Goal: Task Accomplishment & Management: Manage account settings

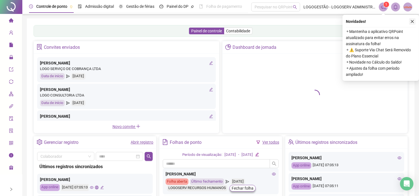
click at [413, 22] on icon "close" at bounding box center [412, 22] width 4 height 4
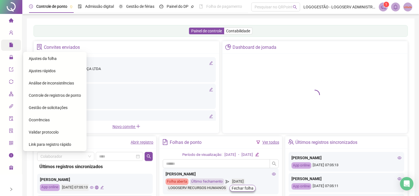
click at [8, 46] on div "Relatórios" at bounding box center [11, 45] width 20 height 11
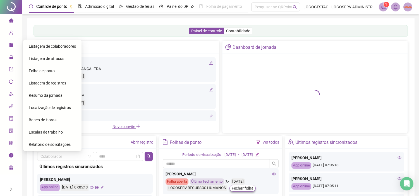
click at [46, 72] on span "Folha de ponto" at bounding box center [42, 71] width 26 height 4
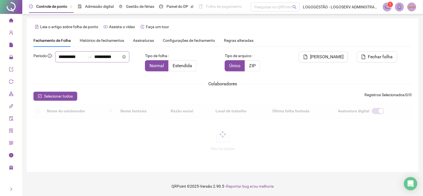
click at [88, 59] on icon "swap-right" at bounding box center [90, 57] width 4 height 4
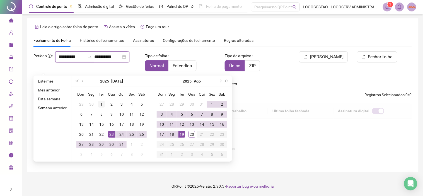
type input "**********"
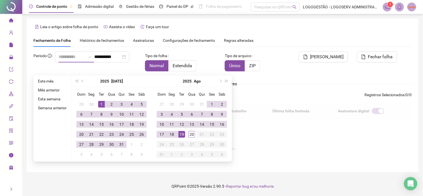
click at [99, 102] on div "1" at bounding box center [101, 104] width 7 height 7
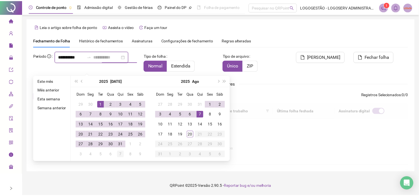
scroll to position [13, 0]
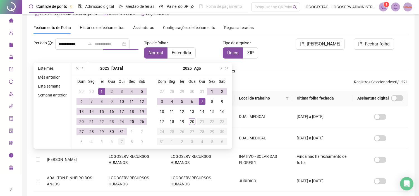
click at [118, 144] on div "7" at bounding box center [121, 141] width 7 height 7
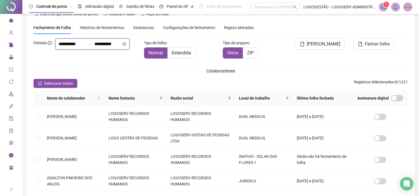
click at [94, 47] on input "**********" at bounding box center [107, 44] width 27 height 7
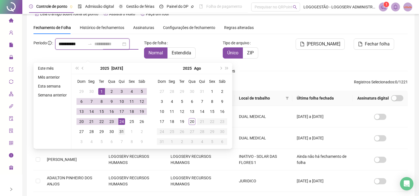
type input "**********"
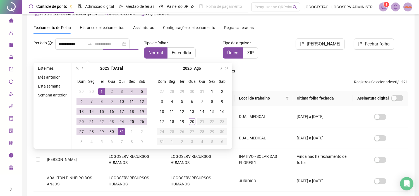
click at [121, 129] on div "31" at bounding box center [121, 131] width 7 height 7
type input "**********"
click at [199, 37] on div "**********" at bounding box center [220, 179] width 374 height 317
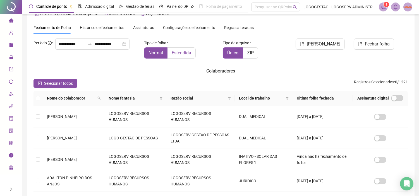
click at [191, 49] on label "Estendida" at bounding box center [181, 52] width 28 height 11
click at [288, 97] on icon "filter" at bounding box center [287, 98] width 3 height 3
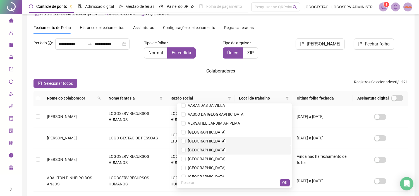
scroll to position [2106, 0]
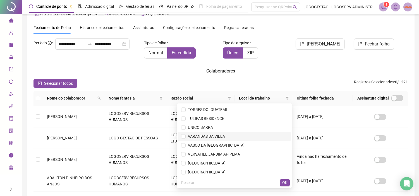
click at [225, 133] on span "VARANDAS DA VILLA" at bounding box center [234, 136] width 106 height 6
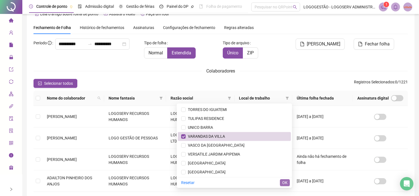
click at [283, 180] on span "OK" at bounding box center [284, 183] width 5 height 6
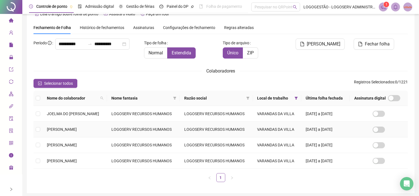
click at [101, 134] on td "[PERSON_NAME]" at bounding box center [74, 130] width 64 height 16
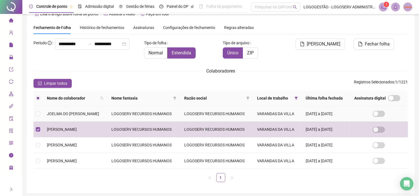
click at [124, 113] on td "LOGOSERV RECURSOS HUMANOS" at bounding box center [143, 114] width 73 height 16
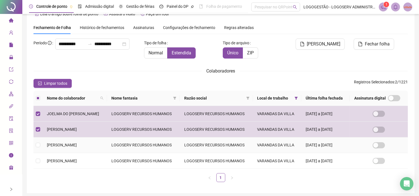
click at [126, 144] on td "LOGOSERV RECURSOS HUMANOS" at bounding box center [143, 146] width 73 height 16
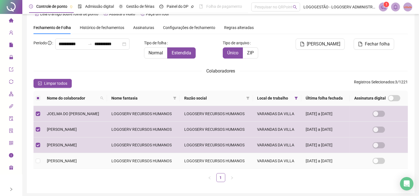
click at [127, 163] on td "LOGOSERV RECURSOS HUMANOS" at bounding box center [143, 161] width 73 height 16
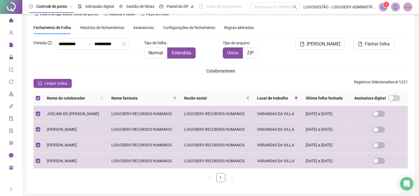
click at [53, 80] on span "Limpar todos" at bounding box center [55, 83] width 23 height 6
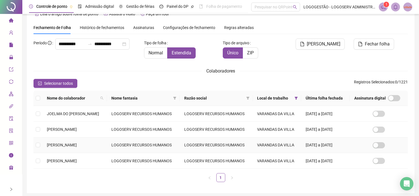
click at [77, 147] on span "[PERSON_NAME]" at bounding box center [62, 145] width 30 height 4
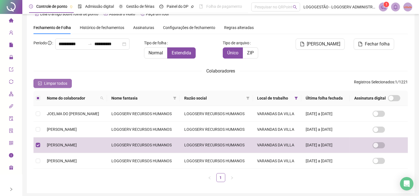
click at [62, 82] on span "Limpar todos" at bounding box center [55, 83] width 23 height 6
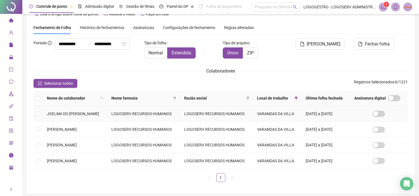
click at [81, 113] on span "JOELMA DO [PERSON_NAME]" at bounding box center [73, 114] width 52 height 4
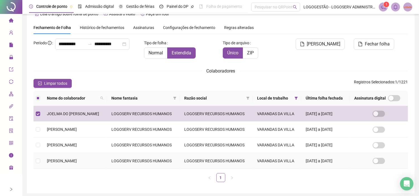
click at [77, 160] on span "[PERSON_NAME]" at bounding box center [62, 161] width 30 height 4
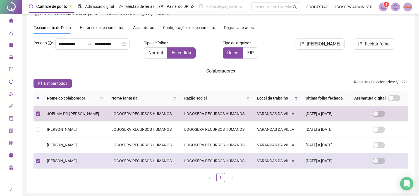
click at [129, 160] on td "LOGOSERV RECURSOS HUMANOS" at bounding box center [143, 161] width 73 height 16
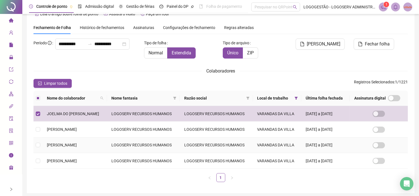
click at [68, 141] on td "[PERSON_NAME]" at bounding box center [74, 146] width 64 height 16
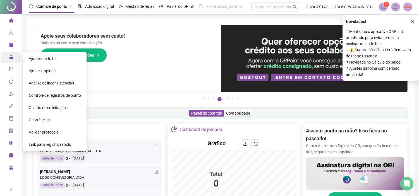
click at [12, 58] on icon "lock" at bounding box center [11, 57] width 4 height 4
click at [52, 59] on span "Ajustes da folha" at bounding box center [43, 58] width 28 height 4
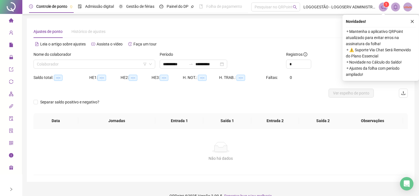
type input "**********"
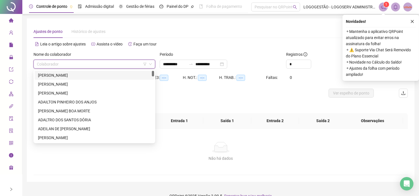
click at [92, 63] on input "search" at bounding box center [92, 64] width 110 height 8
type input "***"
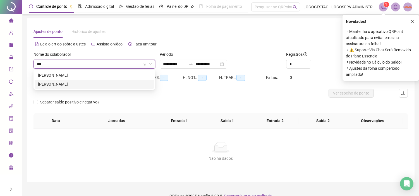
click at [107, 87] on div "[PERSON_NAME]" at bounding box center [94, 84] width 113 height 6
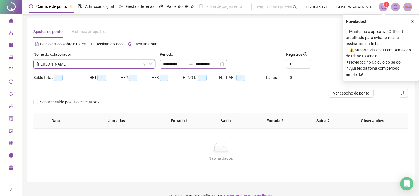
click at [195, 65] on div at bounding box center [190, 64] width 9 height 4
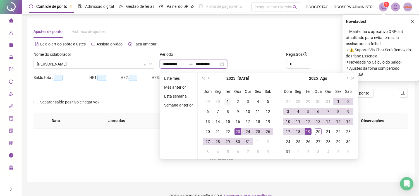
type input "**********"
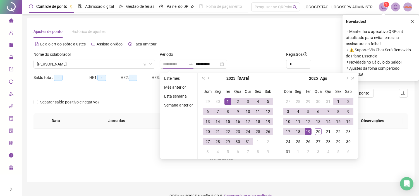
click at [228, 100] on div "1" at bounding box center [227, 101] width 7 height 7
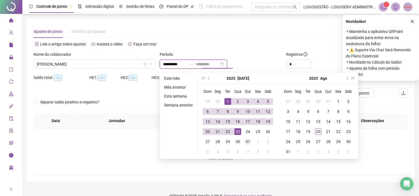
type input "**********"
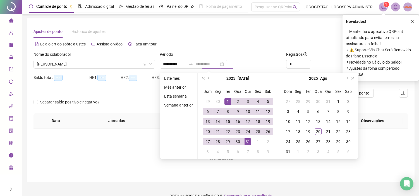
click at [244, 143] on div "31" at bounding box center [247, 141] width 7 height 7
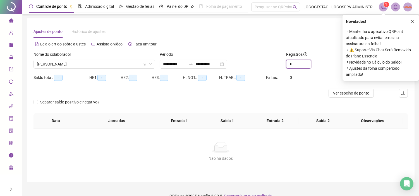
drag, startPoint x: 292, startPoint y: 64, endPoint x: 284, endPoint y: 64, distance: 8.1
click at [284, 64] on div "Registros *" at bounding box center [315, 62] width 63 height 22
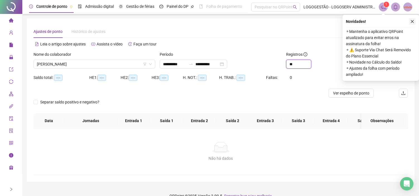
type input "**"
click at [414, 20] on button "button" at bounding box center [412, 21] width 7 height 7
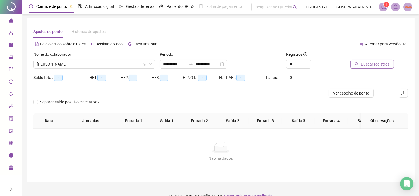
click at [386, 64] on span "Buscar registros" at bounding box center [375, 64] width 28 height 6
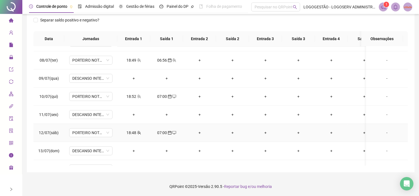
scroll to position [186, 0]
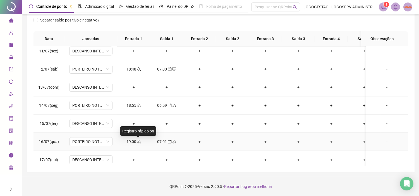
click at [138, 141] on icon "team" at bounding box center [139, 142] width 4 height 4
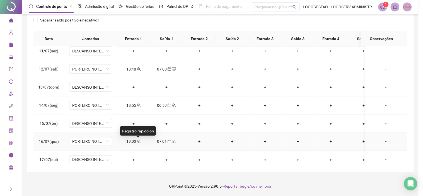
type input "**********"
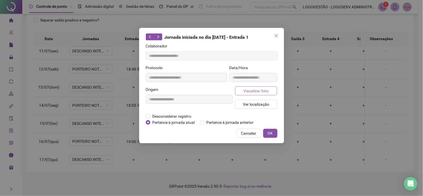
click at [247, 88] on span "Visualizar foto" at bounding box center [256, 91] width 25 height 6
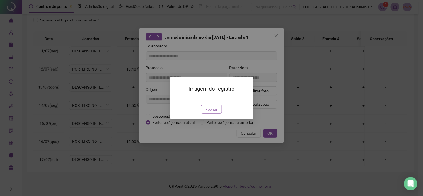
click at [212, 112] on span "Fechar" at bounding box center [212, 109] width 12 height 6
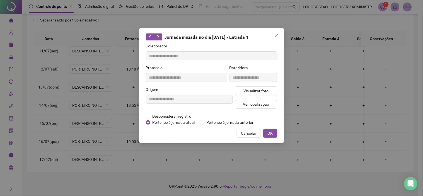
drag, startPoint x: 245, startPoint y: 133, endPoint x: 256, endPoint y: 132, distance: 10.6
click at [246, 133] on span "Cancelar" at bounding box center [248, 133] width 15 height 6
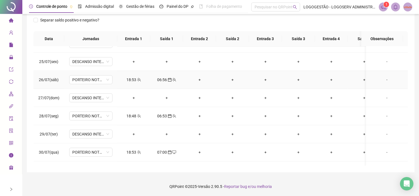
scroll to position [448, 0]
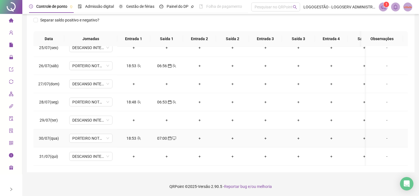
click at [138, 136] on icon "team" at bounding box center [139, 138] width 4 height 4
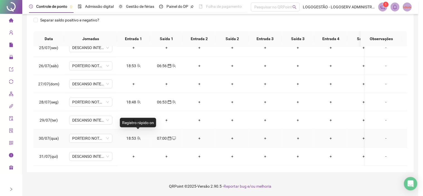
type input "**********"
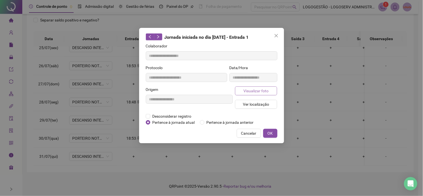
click at [246, 92] on span "Visualizar foto" at bounding box center [256, 91] width 25 height 6
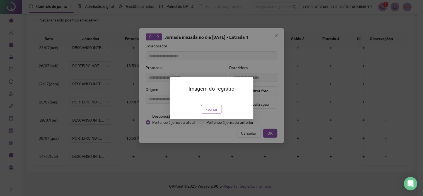
click at [213, 112] on span "Fechar" at bounding box center [212, 109] width 12 height 6
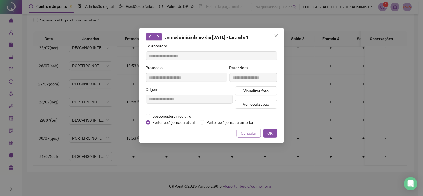
click at [241, 131] on button "Cancelar" at bounding box center [249, 133] width 24 height 9
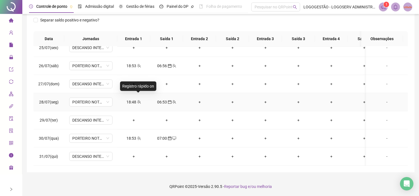
click at [136, 100] on span "team" at bounding box center [138, 102] width 4 height 4
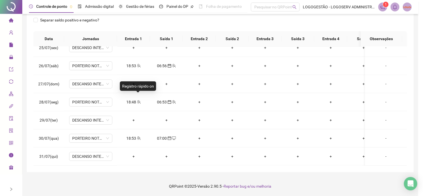
type input "**********"
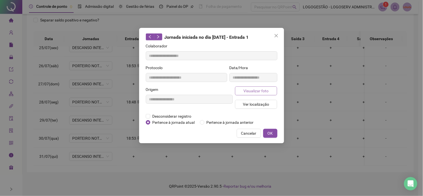
click at [270, 92] on button "Visualizar foto" at bounding box center [256, 90] width 42 height 9
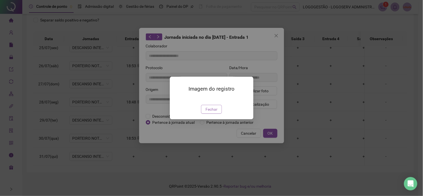
click at [221, 114] on button "Fechar" at bounding box center [211, 109] width 21 height 9
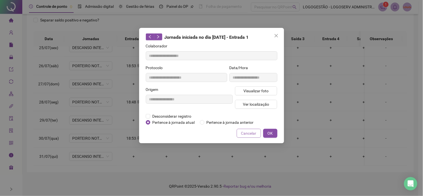
click at [241, 130] on button "Cancelar" at bounding box center [249, 133] width 24 height 9
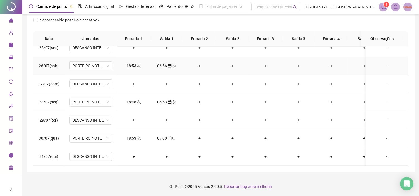
click at [133, 63] on div "18:53" at bounding box center [134, 66] width 24 height 6
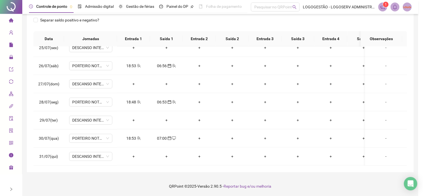
type input "**********"
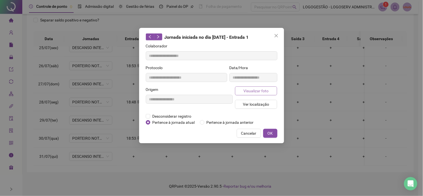
click at [254, 86] on button "Visualizar foto" at bounding box center [256, 90] width 42 height 9
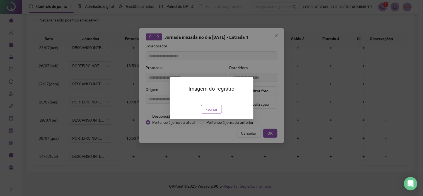
click at [213, 112] on span "Fechar" at bounding box center [212, 109] width 12 height 6
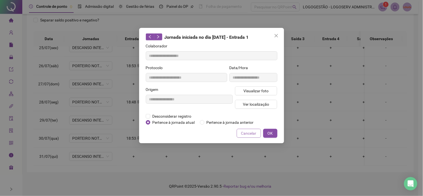
click at [247, 131] on span "Cancelar" at bounding box center [248, 133] width 15 height 6
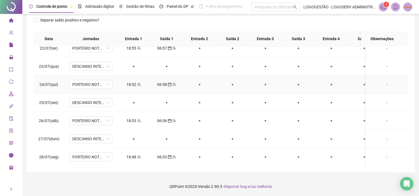
scroll to position [386, 0]
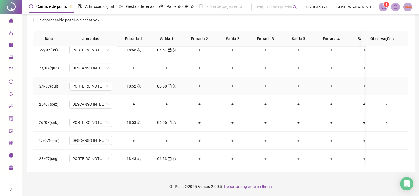
click at [133, 86] on div "18:52" at bounding box center [134, 86] width 24 height 6
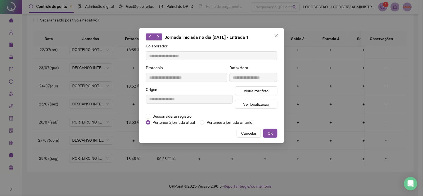
type input "**********"
click at [246, 89] on span "Visualizar foto" at bounding box center [256, 91] width 25 height 6
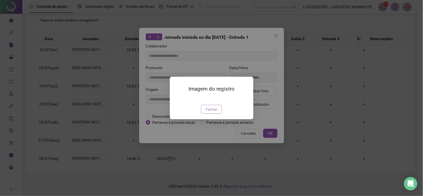
click at [213, 112] on span "Fechar" at bounding box center [212, 109] width 12 height 6
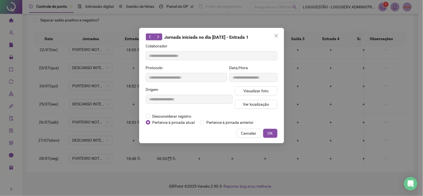
click at [241, 134] on button "Cancelar" at bounding box center [249, 133] width 24 height 9
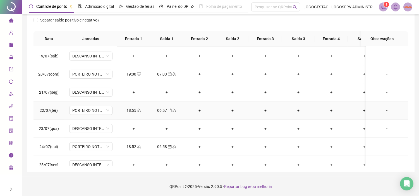
scroll to position [324, 0]
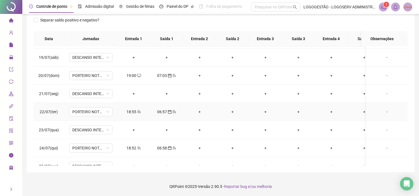
click at [135, 110] on div "18:55" at bounding box center [134, 112] width 24 height 6
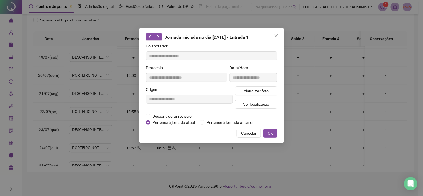
type input "**********"
click at [261, 90] on span "Visualizar foto" at bounding box center [256, 91] width 25 height 6
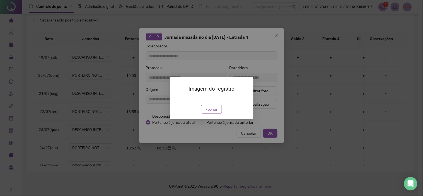
click at [210, 114] on button "Fechar" at bounding box center [211, 109] width 21 height 9
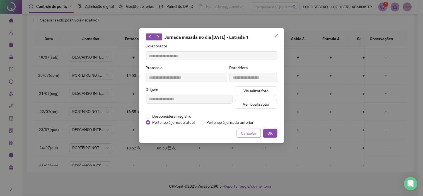
click at [241, 132] on button "Cancelar" at bounding box center [249, 133] width 24 height 9
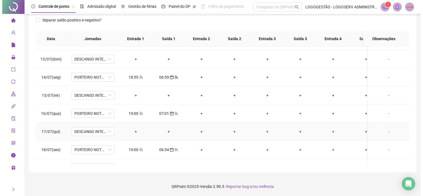
scroll to position [200, 0]
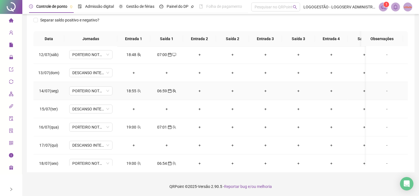
click at [133, 91] on div "18:55" at bounding box center [134, 91] width 24 height 6
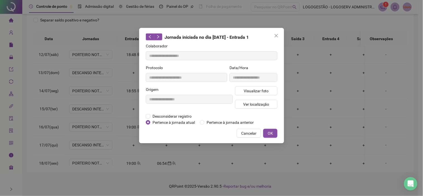
type input "**********"
click at [259, 87] on button "Visualizar foto" at bounding box center [256, 90] width 42 height 9
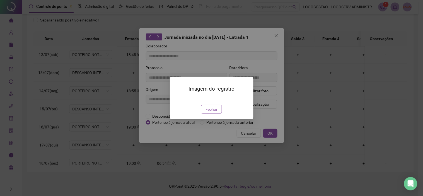
click at [208, 112] on span "Fechar" at bounding box center [212, 109] width 12 height 6
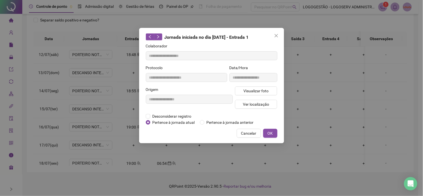
click at [242, 131] on button "Cancelar" at bounding box center [249, 133] width 24 height 9
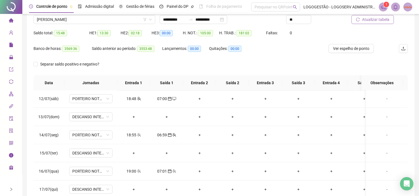
scroll to position [27, 0]
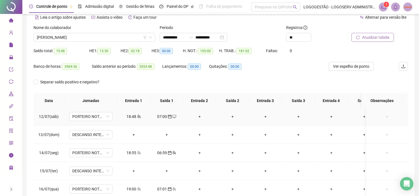
click at [138, 119] on span at bounding box center [138, 116] width 4 height 4
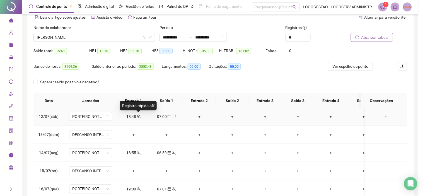
type input "**********"
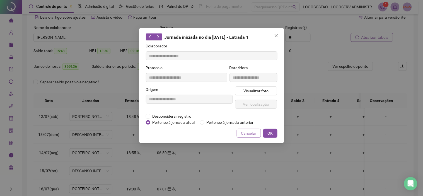
click at [247, 130] on span "Cancelar" at bounding box center [248, 133] width 15 height 6
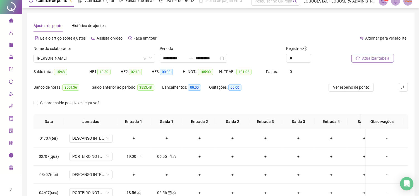
scroll to position [0, 0]
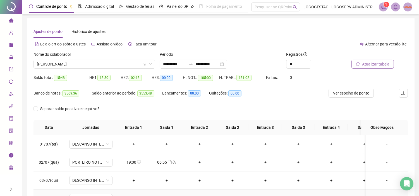
click at [292, 196] on html "**********" at bounding box center [209, 98] width 419 height 196
click at [105, 62] on span "[PERSON_NAME]" at bounding box center [94, 64] width 115 height 8
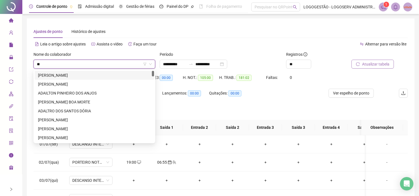
type input "***"
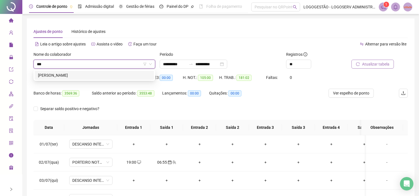
click at [105, 74] on div "[PERSON_NAME]" at bounding box center [94, 75] width 113 height 6
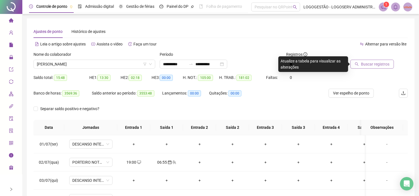
click at [364, 62] on span "Buscar registros" at bounding box center [375, 64] width 28 height 6
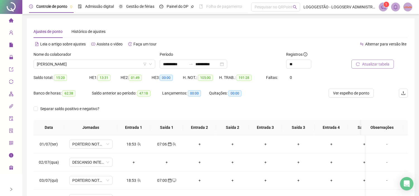
click at [134, 144] on div "18:53" at bounding box center [134, 144] width 24 height 6
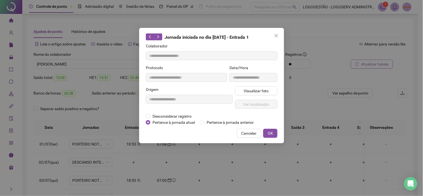
type input "**********"
click at [250, 88] on span "Visualizar foto" at bounding box center [256, 91] width 25 height 6
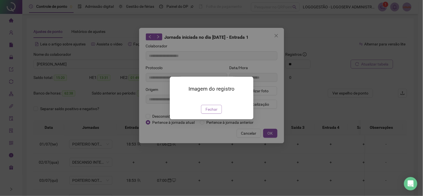
click at [215, 112] on span "Fechar" at bounding box center [212, 109] width 12 height 6
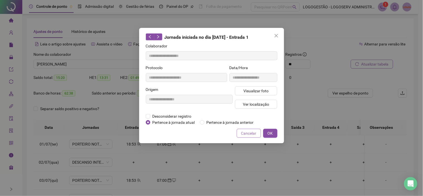
click at [249, 133] on span "Cancelar" at bounding box center [248, 133] width 15 height 6
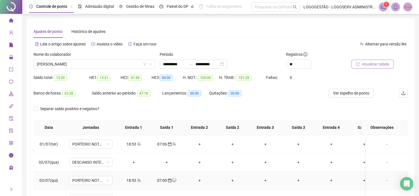
click at [131, 179] on div "18:53" at bounding box center [134, 180] width 24 height 6
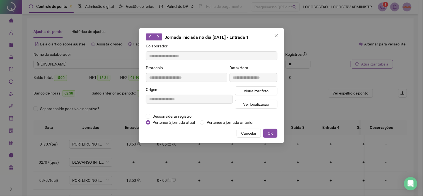
type input "**********"
click at [256, 90] on span "Visualizar foto" at bounding box center [256, 91] width 25 height 6
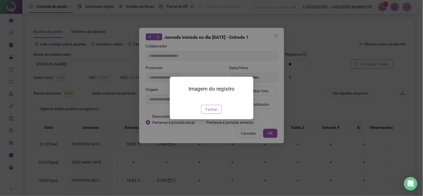
click at [215, 112] on span "Fechar" at bounding box center [212, 109] width 12 height 6
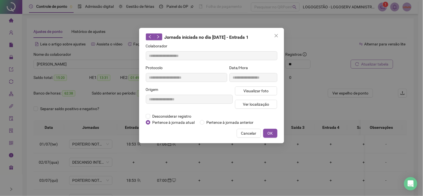
drag, startPoint x: 255, startPoint y: 135, endPoint x: 165, endPoint y: 59, distance: 116.8
click at [254, 135] on span "Cancelar" at bounding box center [248, 133] width 15 height 6
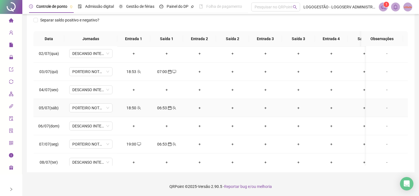
scroll to position [31, 0]
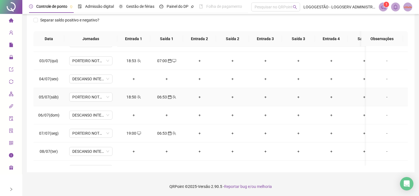
click at [129, 97] on div "18:50" at bounding box center [134, 97] width 24 height 6
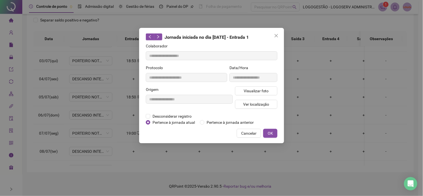
type input "**********"
click at [254, 88] on span "Visualizar foto" at bounding box center [256, 91] width 25 height 6
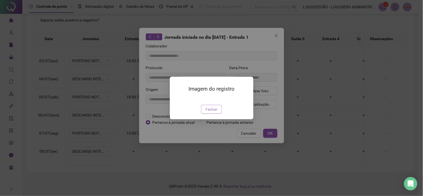
click at [204, 114] on button "Fechar" at bounding box center [211, 109] width 21 height 9
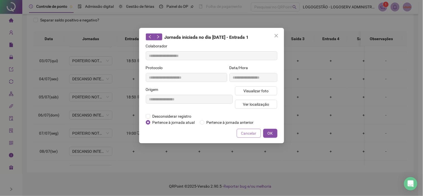
click at [241, 134] on button "Cancelar" at bounding box center [249, 133] width 24 height 9
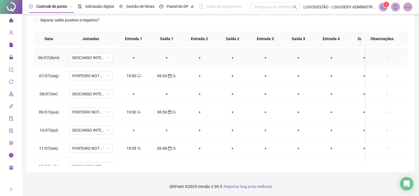
scroll to position [93, 0]
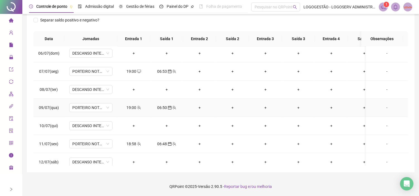
click at [132, 108] on div "19:00" at bounding box center [134, 108] width 24 height 6
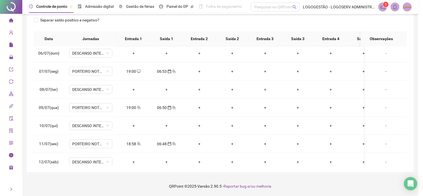
type input "**********"
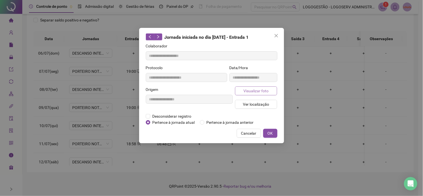
click at [249, 87] on button "Visualizar foto" at bounding box center [256, 90] width 42 height 9
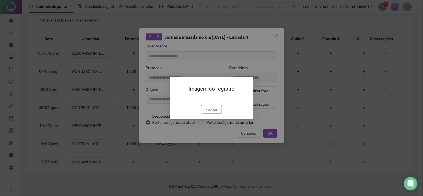
click at [213, 112] on span "Fechar" at bounding box center [212, 109] width 12 height 6
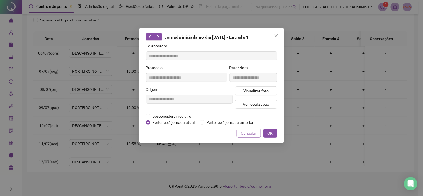
click at [249, 130] on button "Cancelar" at bounding box center [249, 133] width 24 height 9
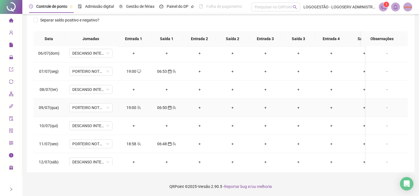
click at [168, 107] on icon "calendar" at bounding box center [170, 108] width 4 height 4
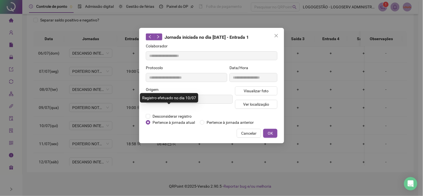
type input "**********"
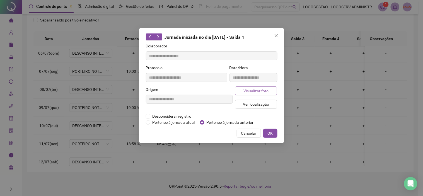
click at [252, 91] on span "Visualizar foto" at bounding box center [256, 91] width 25 height 6
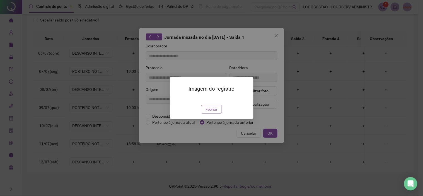
click at [212, 112] on span "Fechar" at bounding box center [212, 109] width 12 height 6
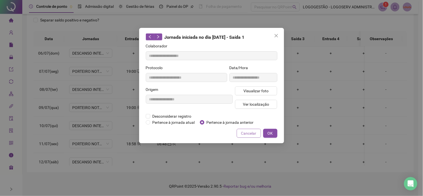
click at [242, 132] on button "Cancelar" at bounding box center [249, 133] width 24 height 9
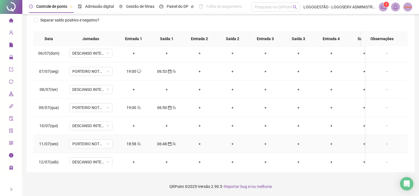
click at [138, 142] on span at bounding box center [138, 144] width 4 height 4
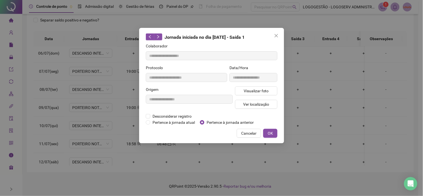
type input "**********"
click at [253, 88] on span "Visualizar foto" at bounding box center [256, 91] width 25 height 6
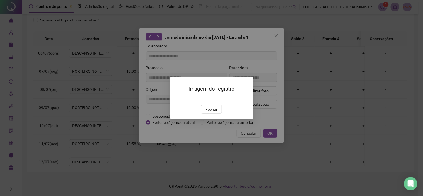
click at [177, 99] on img at bounding box center [177, 99] width 0 height 0
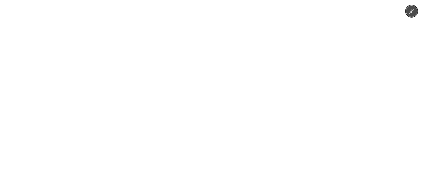
click at [381, 99] on div at bounding box center [211, 98] width 423 height 196
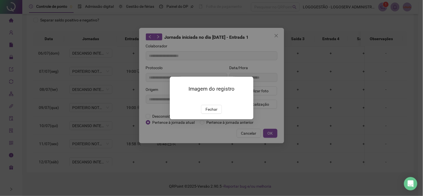
click at [223, 114] on div "Fechar" at bounding box center [212, 109] width 70 height 9
click at [216, 112] on span "Fechar" at bounding box center [212, 109] width 12 height 6
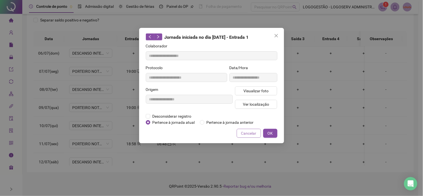
click at [253, 133] on span "Cancelar" at bounding box center [248, 133] width 15 height 6
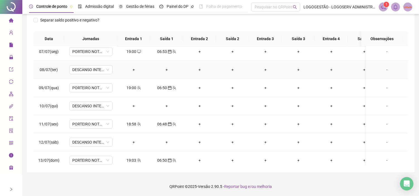
scroll to position [124, 0]
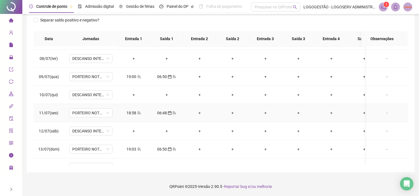
click at [135, 112] on div "18:58" at bounding box center [134, 113] width 24 height 6
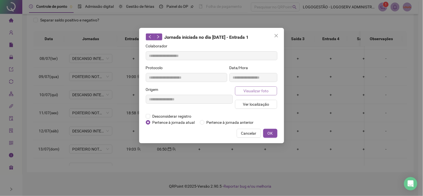
click at [257, 91] on span "Visualizar foto" at bounding box center [256, 91] width 25 height 6
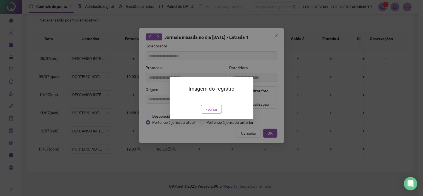
click at [214, 112] on span "Fechar" at bounding box center [212, 109] width 12 height 6
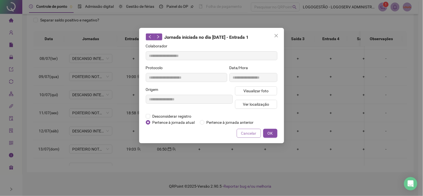
click at [240, 133] on button "Cancelar" at bounding box center [249, 133] width 24 height 9
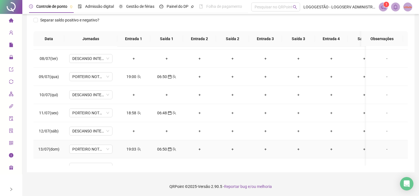
click at [133, 149] on div "19:03" at bounding box center [134, 149] width 24 height 6
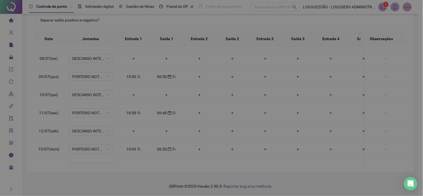
type input "**********"
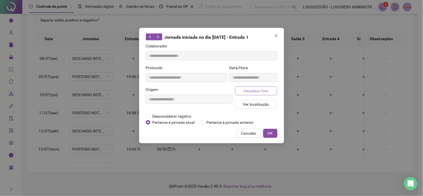
click at [263, 90] on span "Visualizar foto" at bounding box center [256, 91] width 25 height 6
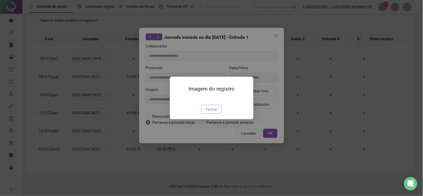
click at [214, 112] on span "Fechar" at bounding box center [212, 109] width 12 height 6
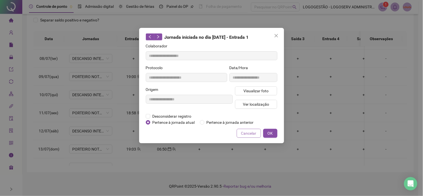
click at [251, 131] on span "Cancelar" at bounding box center [248, 133] width 15 height 6
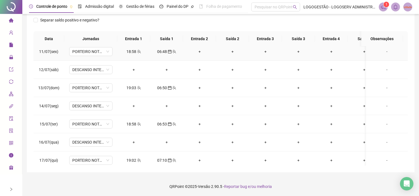
scroll to position [186, 0]
click at [133, 124] on div "18:58" at bounding box center [134, 124] width 24 height 6
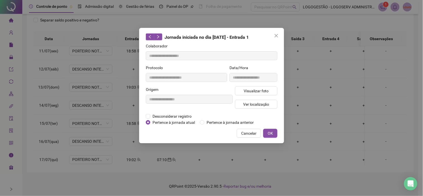
type input "**********"
click at [244, 87] on button "Visualizar foto" at bounding box center [256, 90] width 42 height 9
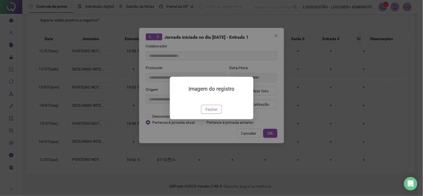
click at [210, 112] on span "Fechar" at bounding box center [212, 109] width 12 height 6
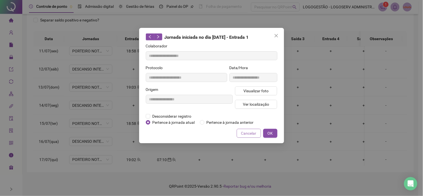
click at [244, 132] on span "Cancelar" at bounding box center [248, 133] width 15 height 6
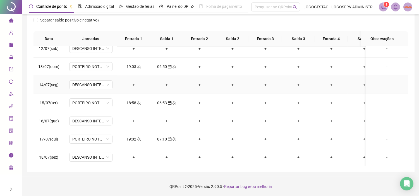
scroll to position [217, 0]
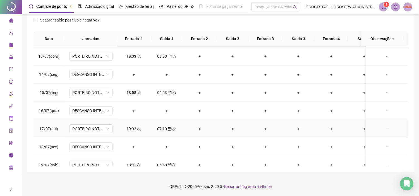
click at [128, 127] on div "19:02" at bounding box center [134, 129] width 24 height 6
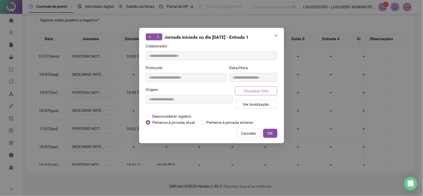
type input "**********"
click at [256, 89] on span "Visualizar foto" at bounding box center [256, 91] width 25 height 6
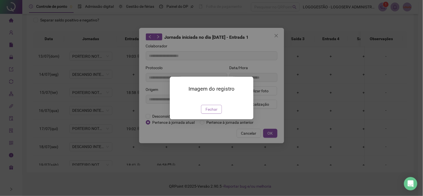
click at [217, 112] on span "Fechar" at bounding box center [212, 109] width 12 height 6
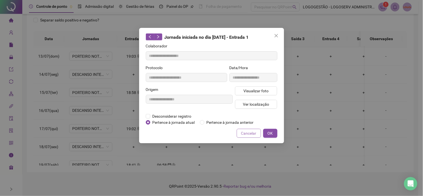
click at [251, 134] on span "Cancelar" at bounding box center [248, 133] width 15 height 6
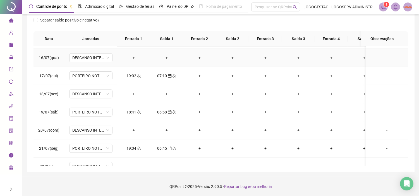
scroll to position [279, 0]
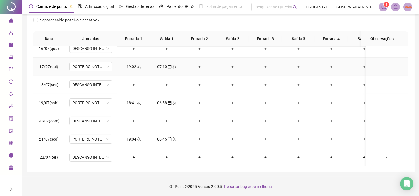
click at [136, 62] on td "19:02" at bounding box center [133, 67] width 33 height 18
click at [136, 65] on span "team" at bounding box center [138, 67] width 4 height 4
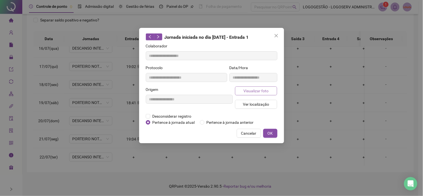
click at [259, 89] on span "Visualizar foto" at bounding box center [256, 91] width 25 height 6
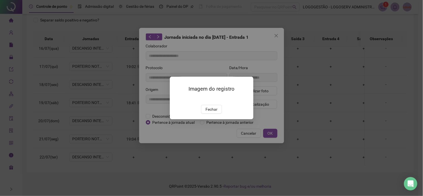
click at [177, 99] on img at bounding box center [177, 99] width 0 height 0
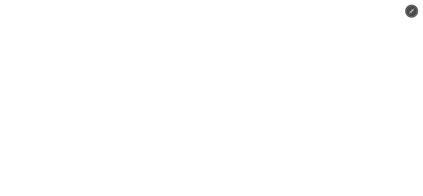
click at [373, 79] on div at bounding box center [211, 98] width 423 height 196
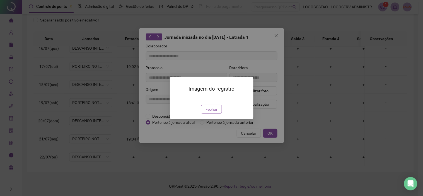
click at [214, 112] on span "Fechar" at bounding box center [212, 109] width 12 height 6
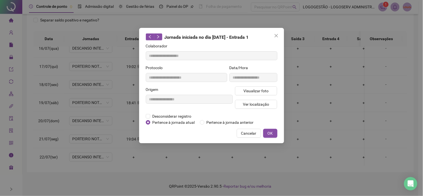
click at [249, 133] on span "Cancelar" at bounding box center [248, 133] width 15 height 6
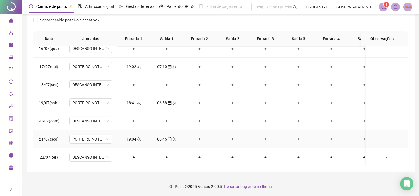
click at [136, 137] on div "19:04" at bounding box center [134, 139] width 24 height 6
type input "**********"
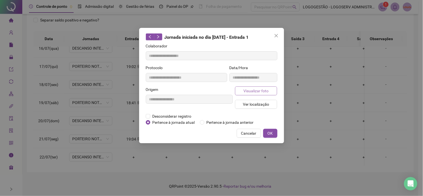
click at [273, 90] on button "Visualizar foto" at bounding box center [256, 90] width 42 height 9
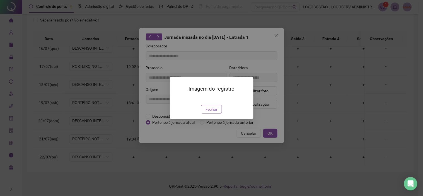
click at [211, 112] on span "Fechar" at bounding box center [212, 109] width 12 height 6
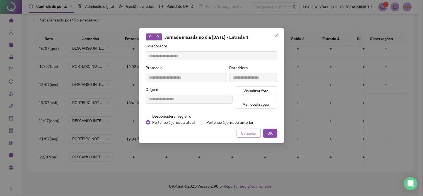
click at [239, 133] on button "Cancelar" at bounding box center [249, 133] width 24 height 9
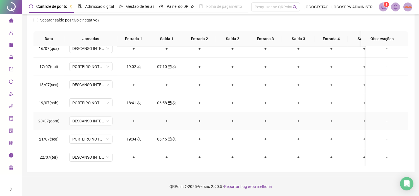
scroll to position [341, 0]
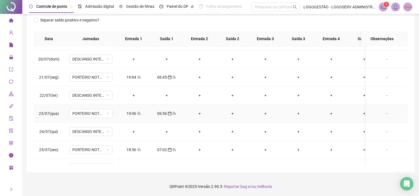
click at [133, 116] on div "19:06" at bounding box center [134, 113] width 24 height 6
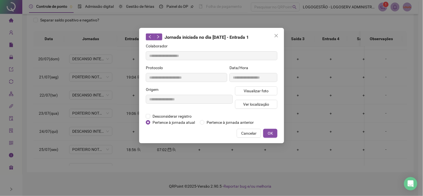
type input "**********"
click at [259, 93] on span "Visualizar foto" at bounding box center [256, 91] width 25 height 6
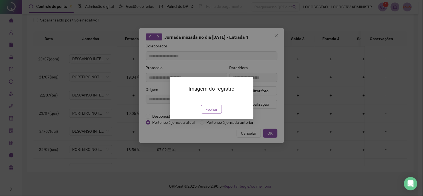
click at [211, 112] on span "Fechar" at bounding box center [212, 109] width 12 height 6
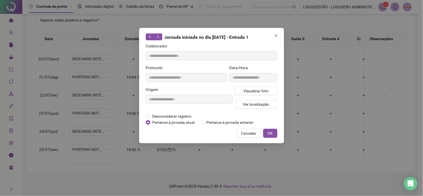
click at [245, 134] on span "Cancelar" at bounding box center [248, 133] width 15 height 6
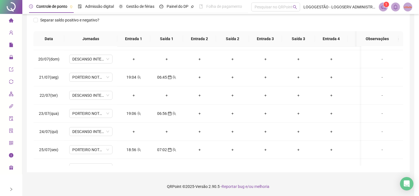
click at [131, 151] on div "18:56" at bounding box center [134, 150] width 24 height 6
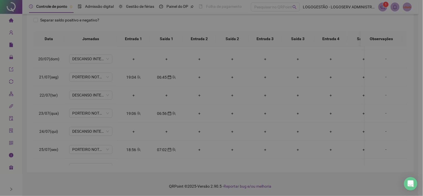
type input "**********"
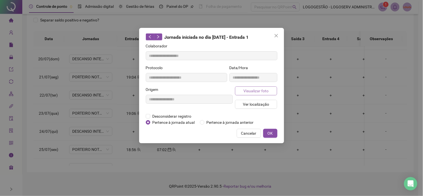
click at [252, 90] on span "Visualizar foto" at bounding box center [256, 91] width 25 height 6
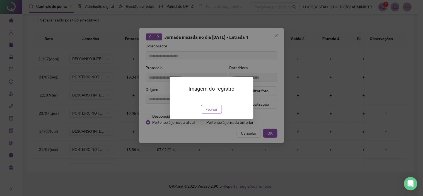
click at [211, 112] on span "Fechar" at bounding box center [212, 109] width 12 height 6
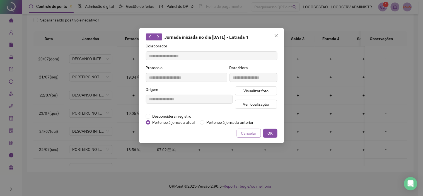
click at [249, 134] on span "Cancelar" at bounding box center [248, 133] width 15 height 6
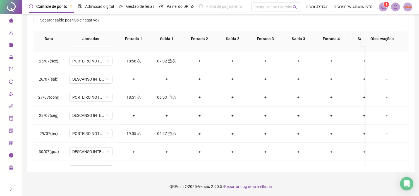
scroll to position [434, 0]
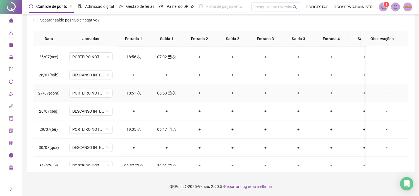
click at [138, 94] on icon "team" at bounding box center [139, 93] width 4 height 4
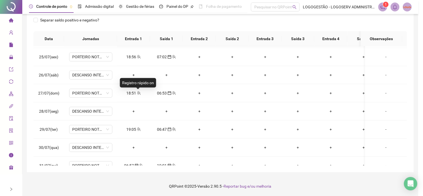
type input "**********"
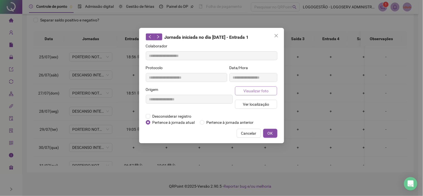
click at [246, 92] on span "Visualizar foto" at bounding box center [256, 91] width 25 height 6
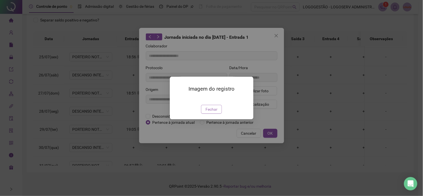
click at [215, 112] on span "Fechar" at bounding box center [212, 109] width 12 height 6
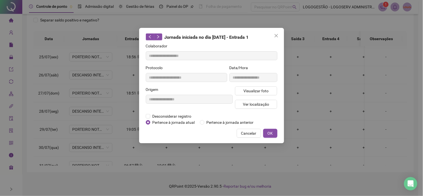
click at [244, 130] on span "Cancelar" at bounding box center [248, 133] width 15 height 6
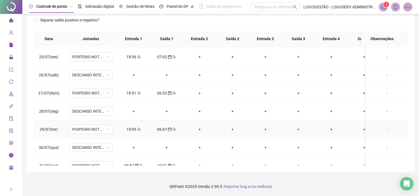
click at [136, 131] on span "team" at bounding box center [138, 129] width 4 height 4
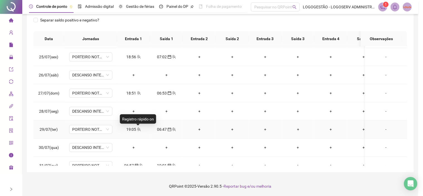
type input "**********"
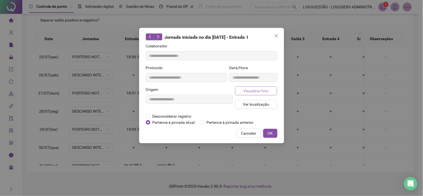
click at [250, 88] on span "Visualizar foto" at bounding box center [256, 91] width 25 height 6
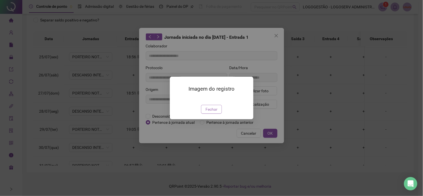
click at [213, 112] on span "Fechar" at bounding box center [212, 109] width 12 height 6
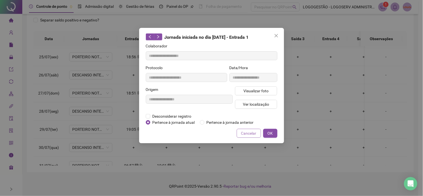
click at [242, 131] on button "Cancelar" at bounding box center [249, 133] width 24 height 9
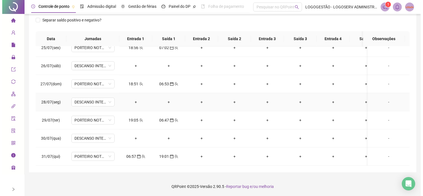
scroll to position [448, 0]
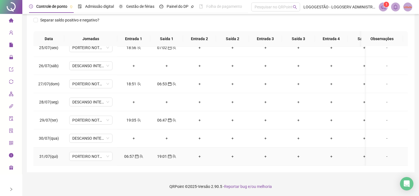
click at [131, 153] on div "06:57" at bounding box center [134, 156] width 24 height 6
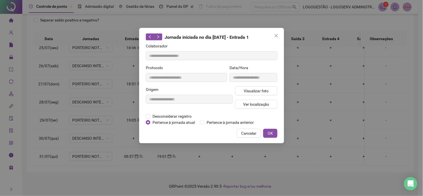
type input "**********"
click at [247, 93] on span "Visualizar foto" at bounding box center [256, 91] width 25 height 6
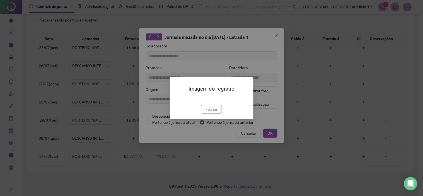
click at [212, 112] on span "Fechar" at bounding box center [212, 109] width 12 height 6
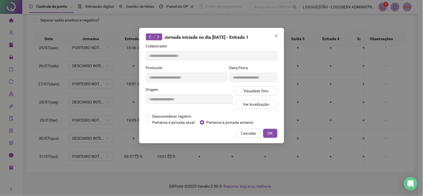
click at [246, 137] on button "Cancelar" at bounding box center [249, 133] width 24 height 9
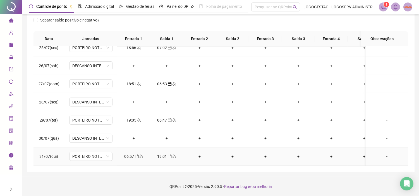
click at [164, 153] on div "19:01" at bounding box center [167, 156] width 24 height 6
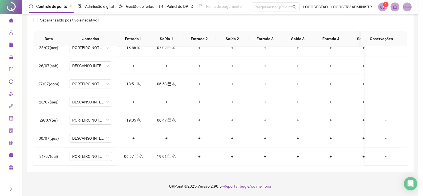
type input "**********"
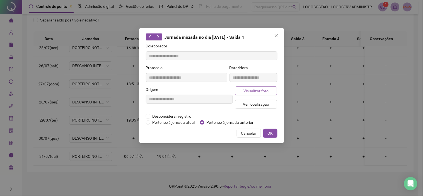
click at [264, 88] on span "Visualizar foto" at bounding box center [256, 91] width 25 height 6
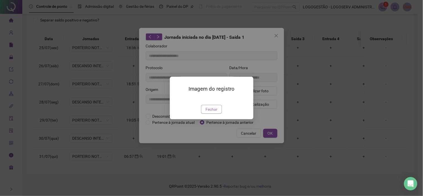
click at [218, 114] on button "Fechar" at bounding box center [211, 109] width 21 height 9
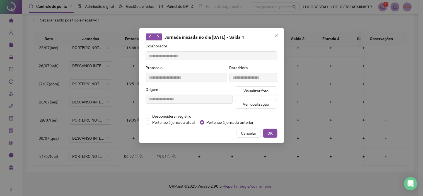
drag, startPoint x: 244, startPoint y: 132, endPoint x: 248, endPoint y: 133, distance: 3.9
click at [245, 133] on span "Cancelar" at bounding box center [248, 133] width 15 height 6
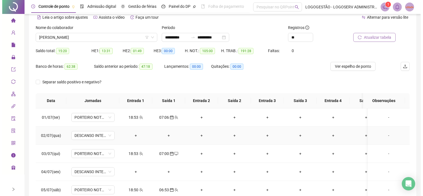
scroll to position [0, 0]
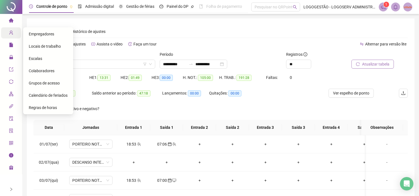
click at [6, 37] on div "Cadastros" at bounding box center [11, 32] width 20 height 11
click at [40, 68] on div "Colaboradores" at bounding box center [48, 70] width 39 height 11
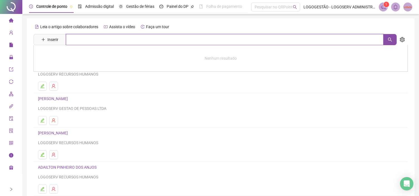
click at [123, 42] on input "text" at bounding box center [224, 39] width 317 height 11
type input "**********"
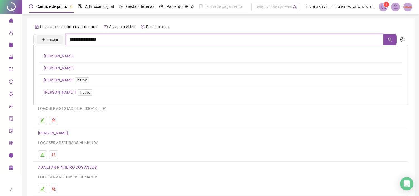
drag, startPoint x: 107, startPoint y: 39, endPoint x: 60, endPoint y: 44, distance: 47.4
click at [60, 44] on span "**********" at bounding box center [214, 39] width 363 height 11
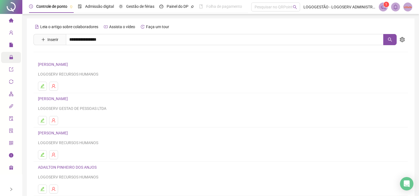
click at [8, 59] on div "Administração" at bounding box center [11, 57] width 20 height 11
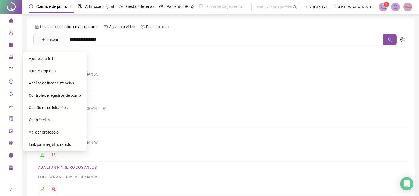
click at [43, 58] on span "Ajustes da folha" at bounding box center [43, 58] width 28 height 4
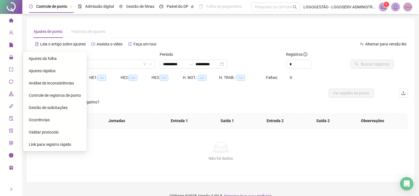
type input "**********"
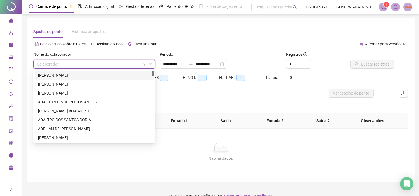
click at [92, 63] on input "search" at bounding box center [92, 64] width 110 height 8
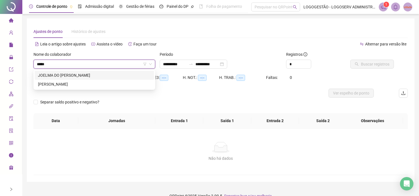
type input "******"
click at [107, 73] on div "JOELMA DO [PERSON_NAME]" at bounding box center [94, 75] width 113 height 6
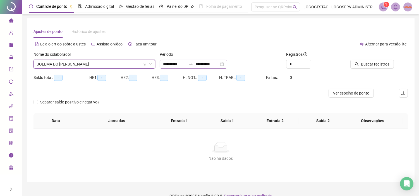
click at [195, 66] on div at bounding box center [190, 64] width 9 height 4
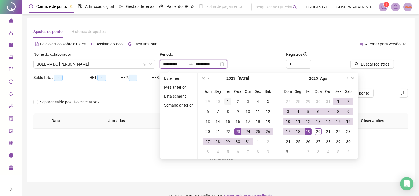
type input "**********"
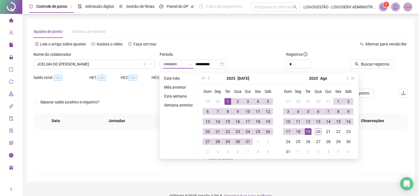
click at [226, 98] on div "1" at bounding box center [227, 101] width 7 height 7
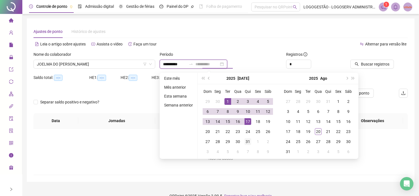
type input "**********"
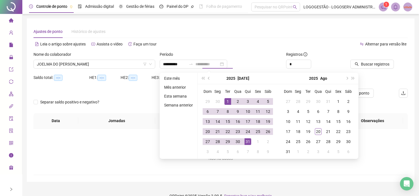
click at [248, 138] on div "31" at bounding box center [247, 141] width 7 height 7
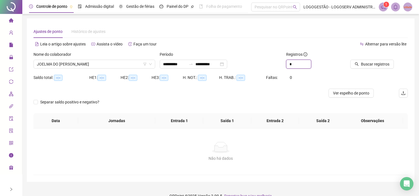
drag, startPoint x: 299, startPoint y: 65, endPoint x: 269, endPoint y: 68, distance: 29.2
click at [269, 68] on div "**********" at bounding box center [220, 62] width 379 height 22
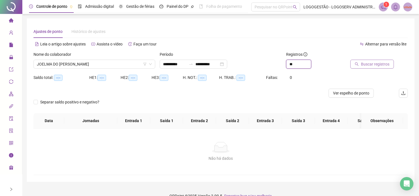
type input "**"
click at [383, 65] on span "Buscar registros" at bounding box center [375, 64] width 28 height 6
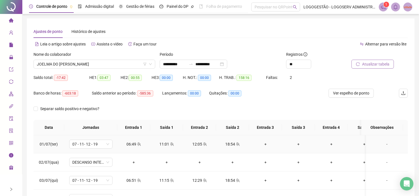
click at [133, 143] on div "06:49" at bounding box center [134, 144] width 24 height 6
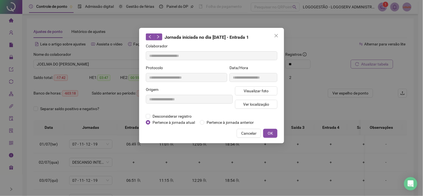
type input "**********"
click at [267, 93] on span "Visualizar foto" at bounding box center [256, 91] width 25 height 6
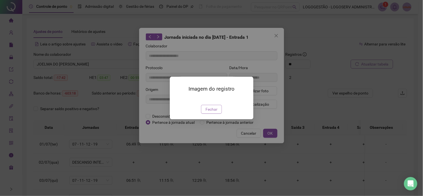
click at [208, 112] on span "Fechar" at bounding box center [212, 109] width 12 height 6
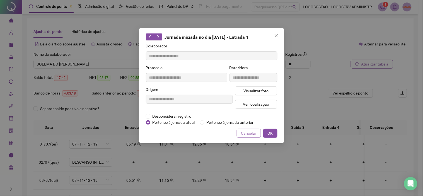
click at [251, 130] on span "Cancelar" at bounding box center [248, 133] width 15 height 6
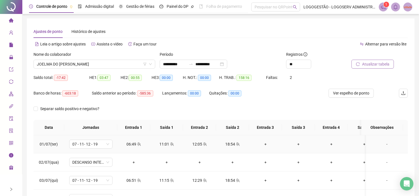
click at [164, 144] on div "11:01" at bounding box center [167, 144] width 24 height 6
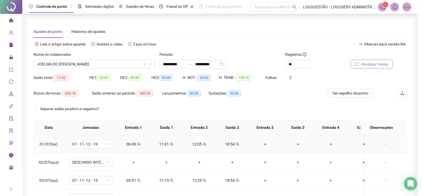
type input "**********"
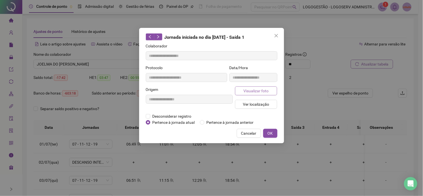
click at [261, 91] on span "Visualizar foto" at bounding box center [256, 91] width 25 height 6
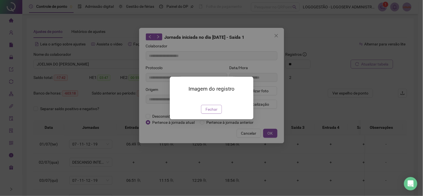
click at [210, 112] on span "Fechar" at bounding box center [212, 109] width 12 height 6
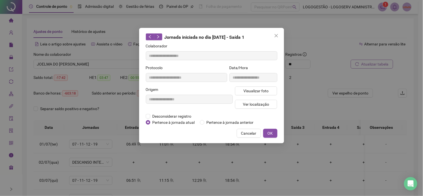
click at [244, 136] on span "Cancelar" at bounding box center [248, 133] width 15 height 6
click at [228, 182] on div "**********" at bounding box center [211, 98] width 423 height 196
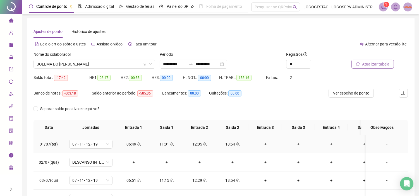
click at [234, 142] on div "18:54" at bounding box center [232, 144] width 24 height 6
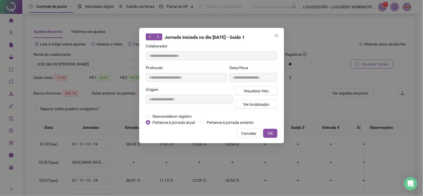
type input "**********"
click at [257, 91] on span "Visualizar foto" at bounding box center [256, 91] width 25 height 6
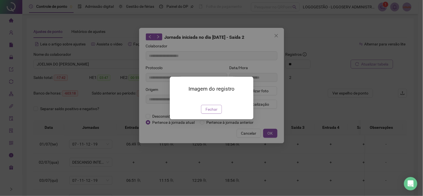
click at [214, 114] on button "Fechar" at bounding box center [211, 109] width 21 height 9
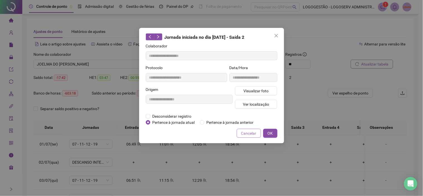
click at [250, 134] on span "Cancelar" at bounding box center [248, 133] width 15 height 6
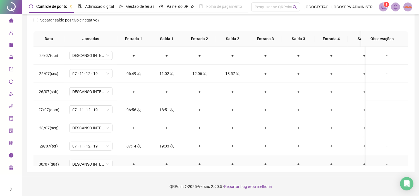
scroll to position [448, 0]
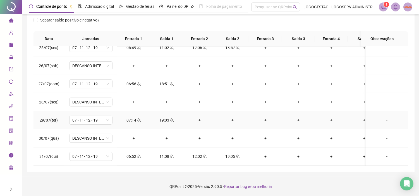
click at [138, 118] on icon "team" at bounding box center [139, 120] width 4 height 4
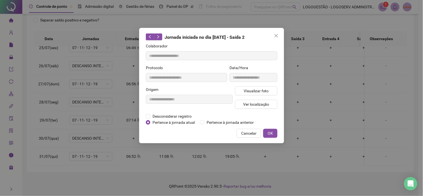
type input "**********"
click at [246, 86] on button "Visualizar foto" at bounding box center [256, 90] width 42 height 9
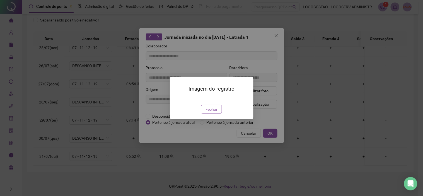
click at [211, 112] on span "Fechar" at bounding box center [212, 109] width 12 height 6
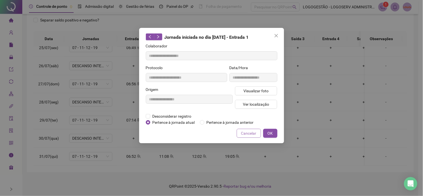
click at [250, 132] on span "Cancelar" at bounding box center [248, 133] width 15 height 6
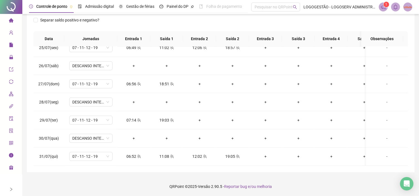
click at [131, 153] on div "06:52" at bounding box center [134, 156] width 24 height 6
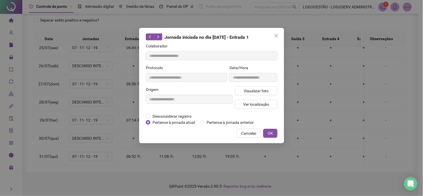
type input "**********"
click at [246, 87] on button "Visualizar foto" at bounding box center [256, 90] width 42 height 9
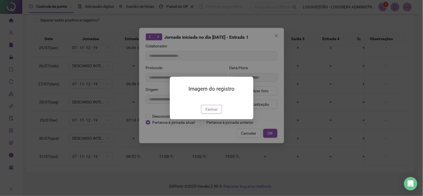
click at [206, 112] on span "Fechar" at bounding box center [212, 109] width 12 height 6
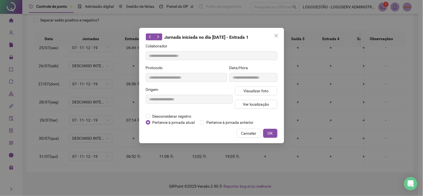
click at [246, 135] on span "Cancelar" at bounding box center [248, 133] width 15 height 6
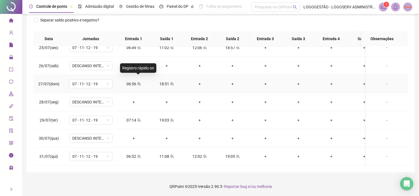
click at [139, 82] on icon "team" at bounding box center [139, 84] width 4 height 4
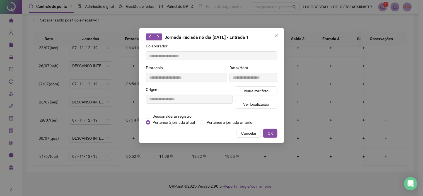
type input "**********"
click at [252, 90] on span "Visualizar foto" at bounding box center [256, 91] width 25 height 6
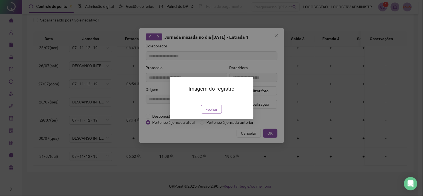
click at [213, 112] on span "Fechar" at bounding box center [212, 109] width 12 height 6
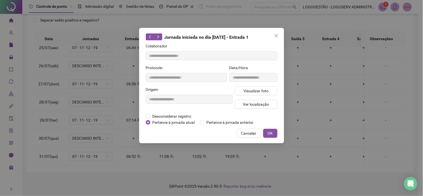
click at [246, 131] on span "Cancelar" at bounding box center [248, 133] width 15 height 6
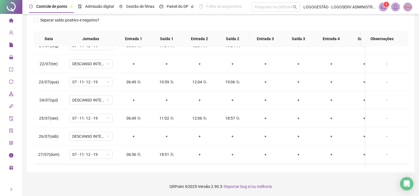
scroll to position [355, 0]
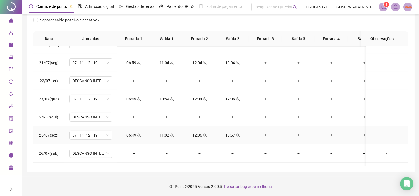
click at [135, 134] on div "06:49" at bounding box center [134, 135] width 24 height 6
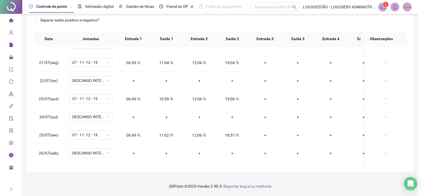
type input "**********"
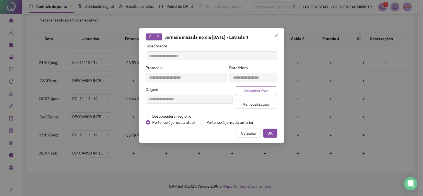
click at [248, 90] on span "Visualizar foto" at bounding box center [256, 91] width 25 height 6
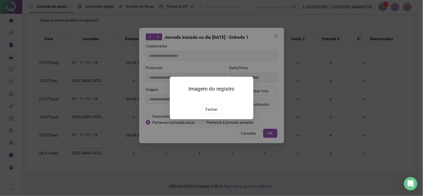
click at [212, 119] on div "Imagem do registro Fechar" at bounding box center [212, 98] width 84 height 43
click at [215, 112] on span "Fechar" at bounding box center [212, 109] width 12 height 6
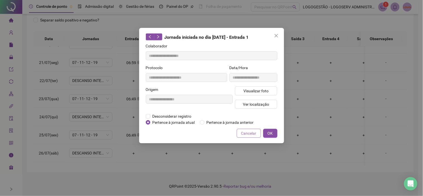
click at [261, 132] on button "Cancelar" at bounding box center [249, 133] width 24 height 9
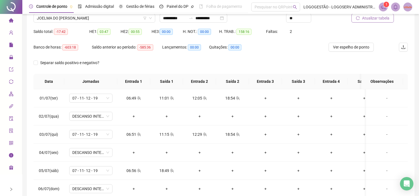
scroll to position [0, 0]
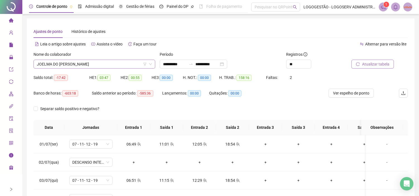
click at [113, 62] on span "JOELMA DO [PERSON_NAME]" at bounding box center [94, 64] width 115 height 8
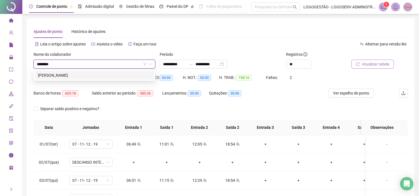
type input "*********"
click at [102, 72] on div "[PERSON_NAME]" at bounding box center [94, 75] width 119 height 9
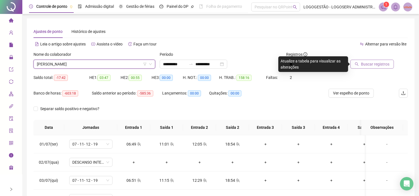
click at [358, 64] on icon "search" at bounding box center [357, 64] width 4 height 4
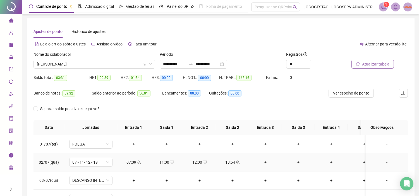
click at [134, 162] on div "07:09" at bounding box center [134, 162] width 24 height 6
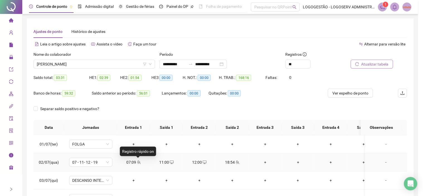
type input "**********"
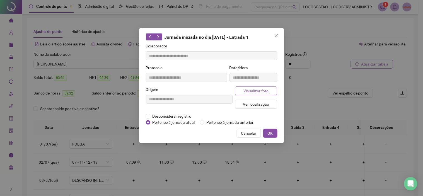
click at [253, 91] on span "Visualizar foto" at bounding box center [256, 91] width 25 height 6
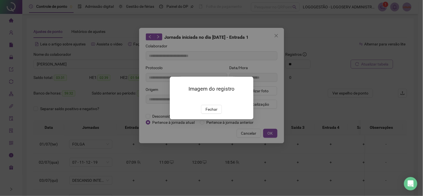
click at [208, 112] on span "Fechar" at bounding box center [212, 109] width 12 height 6
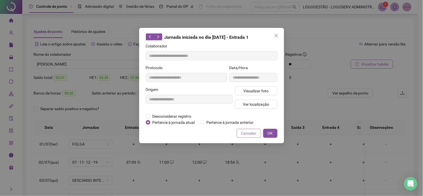
click at [246, 132] on span "Cancelar" at bounding box center [248, 133] width 15 height 6
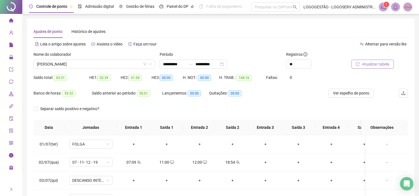
click at [360, 61] on button "Atualizar tabela" at bounding box center [372, 64] width 42 height 9
click at [129, 162] on div "07:09" at bounding box center [134, 162] width 24 height 6
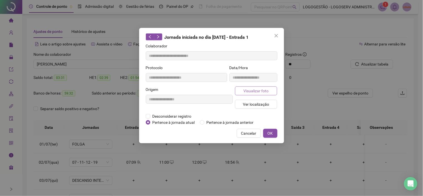
click at [269, 94] on button "Visualizar foto" at bounding box center [256, 90] width 42 height 9
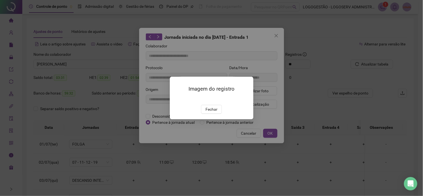
click at [215, 143] on div "Imagem do registro Fechar" at bounding box center [211, 98] width 423 height 196
click at [210, 112] on span "Fechar" at bounding box center [212, 109] width 12 height 6
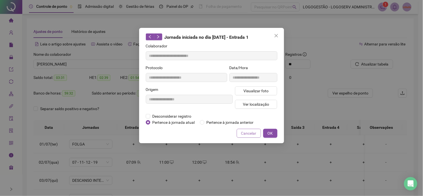
click at [251, 133] on span "Cancelar" at bounding box center [248, 133] width 15 height 6
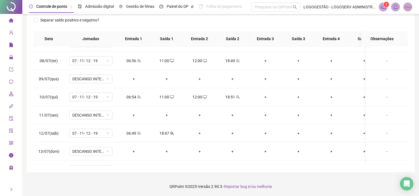
scroll to position [186, 0]
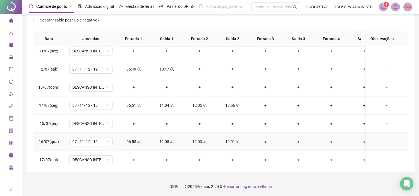
click at [127, 139] on div "06:55" at bounding box center [134, 142] width 24 height 6
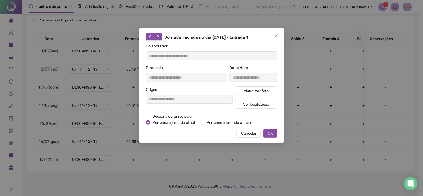
type input "**********"
click at [265, 88] on span "Visualizar foto" at bounding box center [256, 91] width 25 height 6
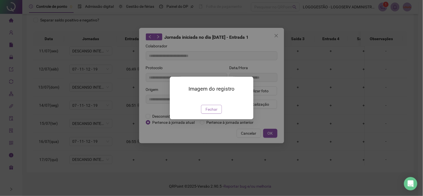
click at [214, 112] on span "Fechar" at bounding box center [212, 109] width 12 height 6
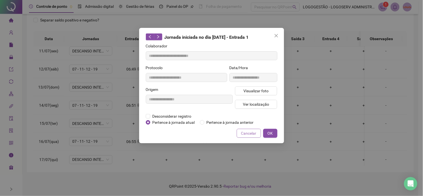
click at [246, 137] on button "Cancelar" at bounding box center [249, 133] width 24 height 9
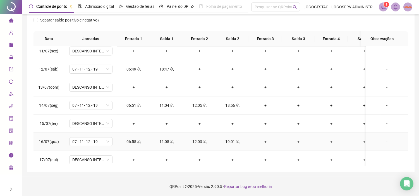
click at [198, 141] on div "12:03" at bounding box center [199, 142] width 24 height 6
type input "**********"
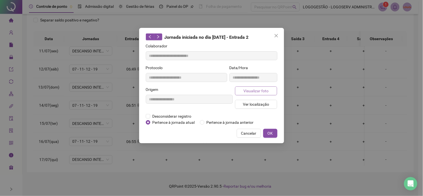
click at [269, 94] on button "Visualizar foto" at bounding box center [256, 90] width 42 height 9
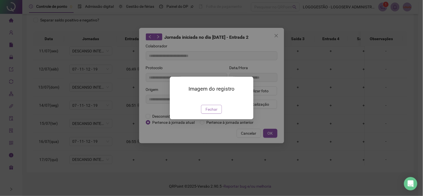
click at [216, 112] on span "Fechar" at bounding box center [212, 109] width 12 height 6
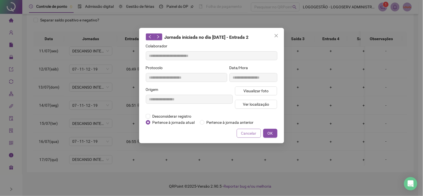
click at [251, 132] on span "Cancelar" at bounding box center [248, 133] width 15 height 6
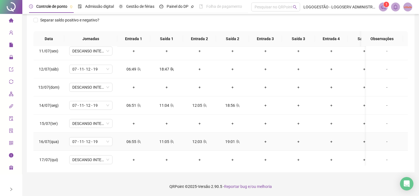
click at [235, 140] on span "team" at bounding box center [237, 142] width 4 height 4
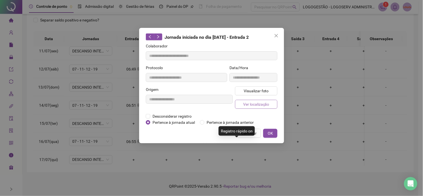
type input "**********"
click at [272, 88] on button "Visualizar foto" at bounding box center [256, 90] width 42 height 9
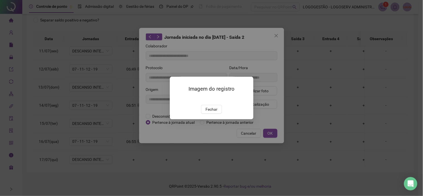
click at [218, 114] on button "Fechar" at bounding box center [211, 109] width 21 height 9
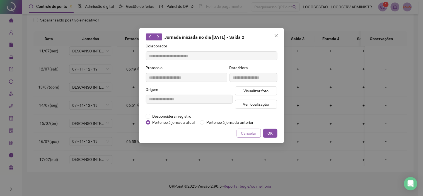
click at [252, 133] on span "Cancelar" at bounding box center [248, 133] width 15 height 6
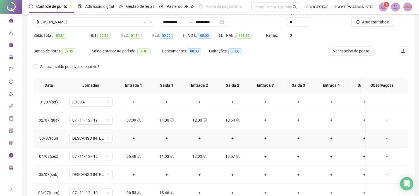
scroll to position [0, 0]
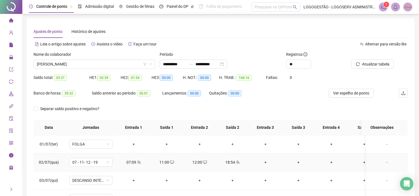
click at [135, 163] on div "07:09" at bounding box center [134, 162] width 24 height 6
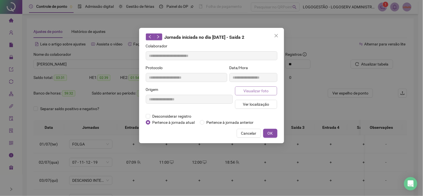
type input "**********"
click at [241, 88] on button "Visualizar foto" at bounding box center [256, 90] width 42 height 9
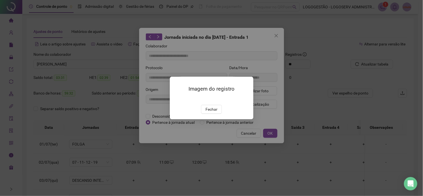
drag, startPoint x: 213, startPoint y: 130, endPoint x: 227, endPoint y: 132, distance: 13.5
click at [213, 112] on span "Fechar" at bounding box center [212, 109] width 12 height 6
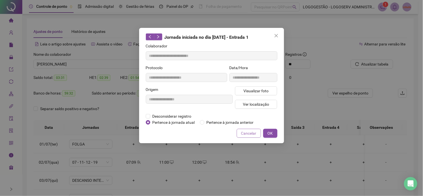
click at [247, 135] on span "Cancelar" at bounding box center [248, 133] width 15 height 6
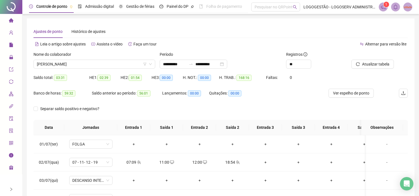
click at [99, 59] on div "Nome do colaborador" at bounding box center [94, 55] width 122 height 8
click at [101, 62] on span "[PERSON_NAME]" at bounding box center [94, 64] width 115 height 8
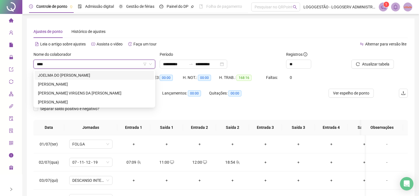
type input "*****"
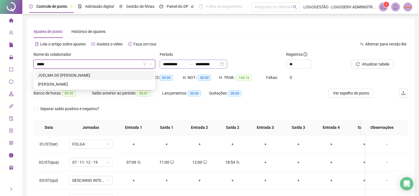
click at [100, 73] on div "JOELMA DO [PERSON_NAME]" at bounding box center [94, 75] width 113 height 6
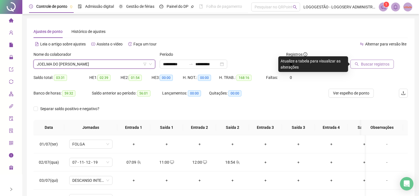
click at [384, 61] on span "Buscar registros" at bounding box center [375, 64] width 28 height 6
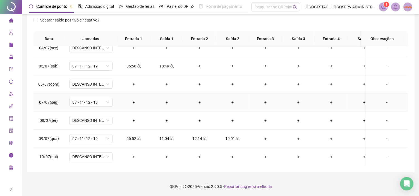
scroll to position [31, 0]
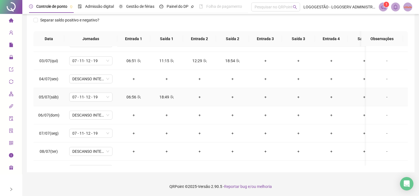
click at [135, 98] on div "06:56" at bounding box center [134, 97] width 24 height 6
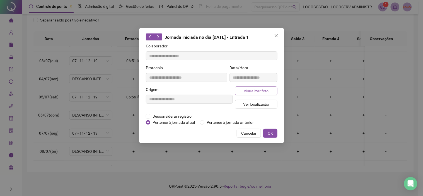
type input "**********"
click at [241, 94] on button "Visualizar foto" at bounding box center [256, 90] width 42 height 9
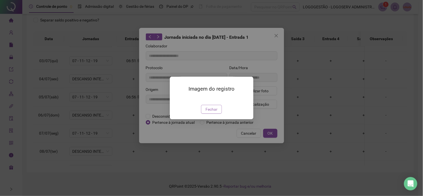
click at [215, 112] on span "Fechar" at bounding box center [212, 109] width 12 height 6
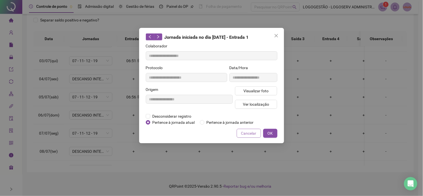
click at [243, 132] on span "Cancelar" at bounding box center [248, 133] width 15 height 6
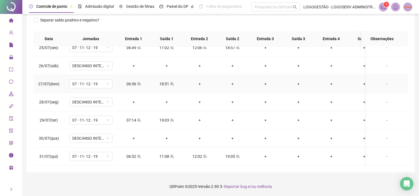
scroll to position [448, 0]
click at [200, 117] on div "+" at bounding box center [199, 120] width 24 height 6
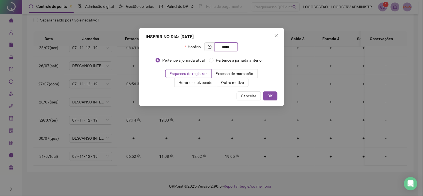
type input "*****"
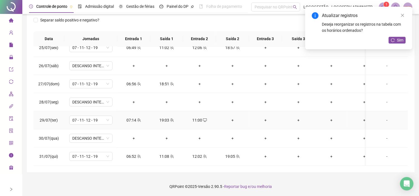
click at [230, 117] on div "+" at bounding box center [232, 120] width 24 height 6
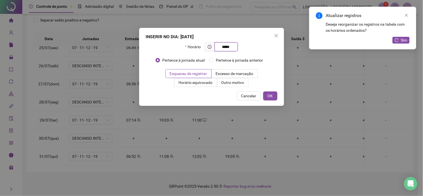
type input "*****"
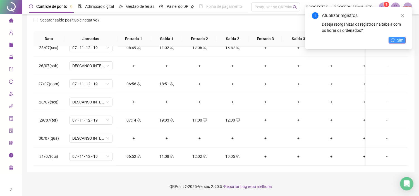
click at [402, 42] on span "Sim" at bounding box center [400, 40] width 6 height 6
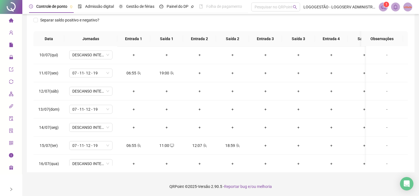
scroll to position [155, 0]
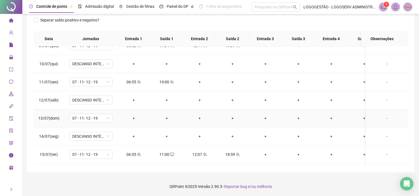
click at [133, 116] on div "+" at bounding box center [134, 118] width 24 height 6
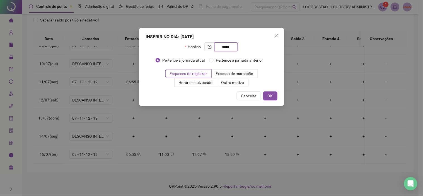
type input "*****"
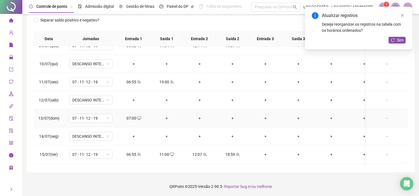
click at [166, 118] on div "+" at bounding box center [167, 118] width 24 height 6
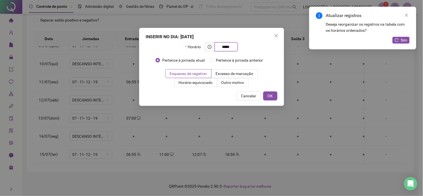
type input "*****"
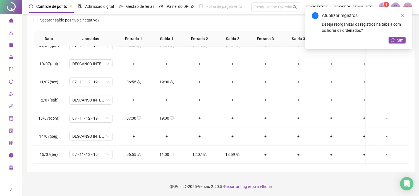
click at [401, 34] on div "Atualizar registros Deseja reorganizar os registros na tabela com os horários o…" at bounding box center [358, 28] width 107 height 43
click at [400, 36] on div "Atualizar registros Deseja reorganizar os registros na tabela com os horários o…" at bounding box center [358, 28] width 107 height 43
click at [400, 38] on span "Sim" at bounding box center [400, 40] width 6 height 6
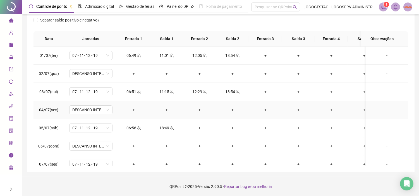
scroll to position [0, 0]
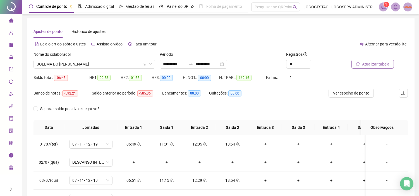
click at [387, 63] on span "Atualizar tabela" at bounding box center [375, 64] width 27 height 6
click at [193, 64] on icon "swap-right" at bounding box center [190, 64] width 3 height 1
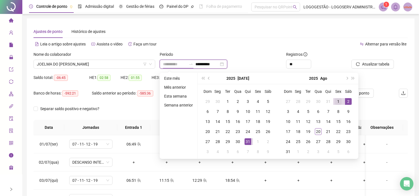
type input "**********"
click at [335, 102] on div "1" at bounding box center [338, 101] width 7 height 7
type input "**********"
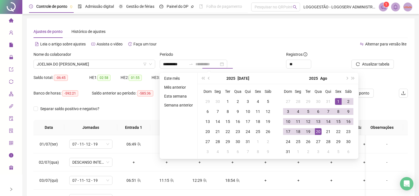
click at [318, 130] on div "20" at bounding box center [318, 131] width 7 height 7
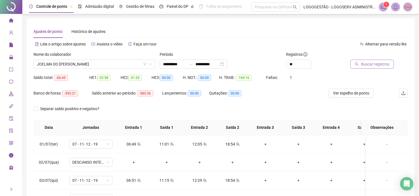
click at [366, 60] on button "Buscar registros" at bounding box center [372, 64] width 44 height 9
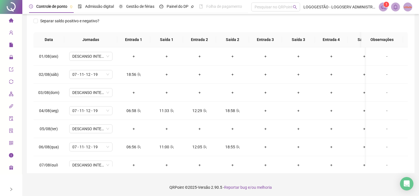
scroll to position [89, 0]
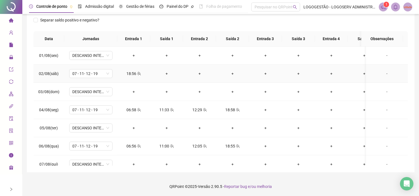
click at [165, 74] on div "+" at bounding box center [167, 74] width 24 height 6
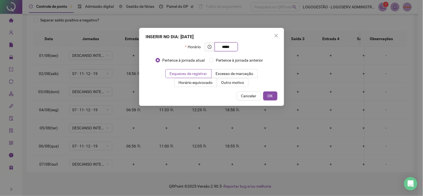
type input "*****"
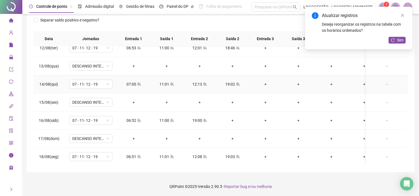
scroll to position [217, 0]
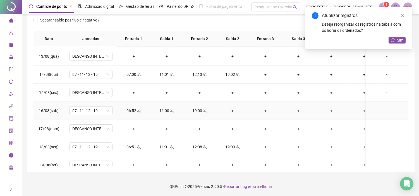
click at [232, 109] on div "+" at bounding box center [232, 111] width 24 height 6
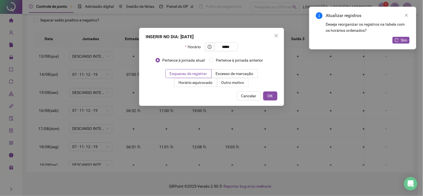
type input "*****"
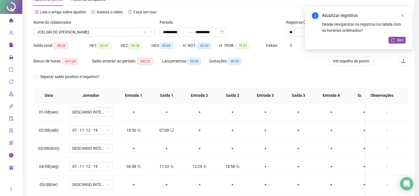
scroll to position [0, 0]
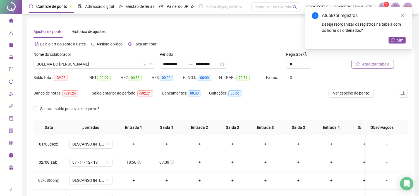
click at [370, 63] on span "Atualizar tabela" at bounding box center [375, 64] width 27 height 6
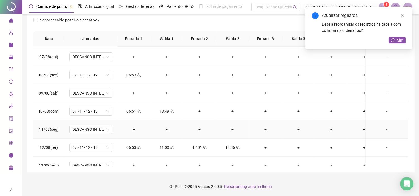
scroll to position [93, 0]
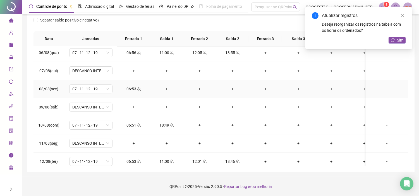
click at [166, 88] on div "+" at bounding box center [167, 89] width 24 height 6
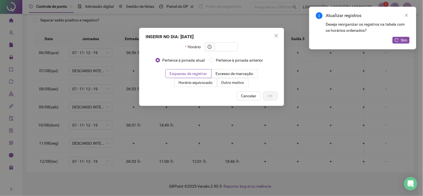
click at [244, 93] on span "Cancelar" at bounding box center [248, 96] width 15 height 6
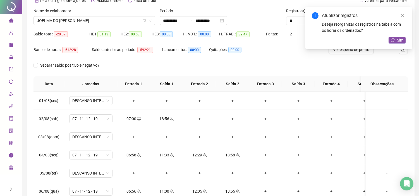
scroll to position [0, 0]
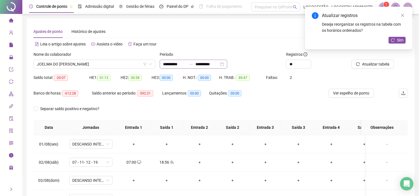
click at [202, 68] on div "**********" at bounding box center [194, 64] width 68 height 9
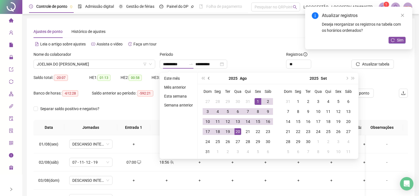
click at [210, 79] on button "prev-year" at bounding box center [209, 78] width 6 height 11
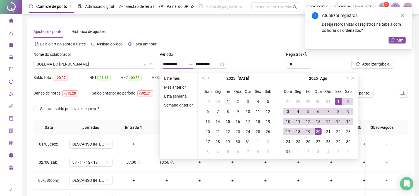
type input "**********"
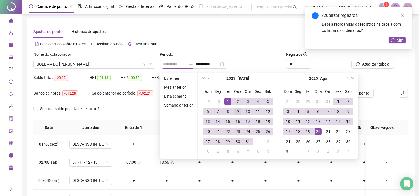
click at [227, 98] on div "1" at bounding box center [227, 101] width 7 height 7
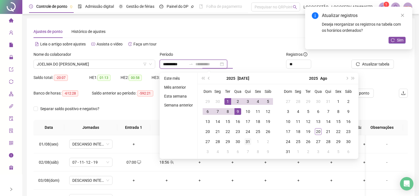
type input "**********"
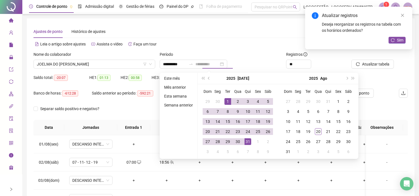
click at [246, 142] on div "31" at bounding box center [247, 141] width 7 height 7
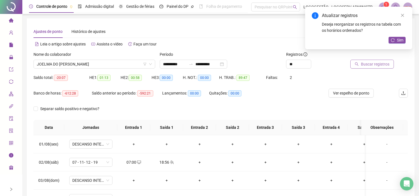
click at [374, 66] on span "Buscar registros" at bounding box center [375, 64] width 28 height 6
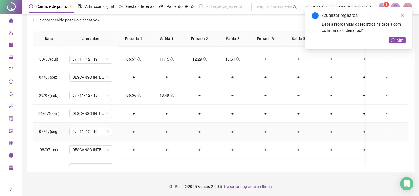
scroll to position [31, 0]
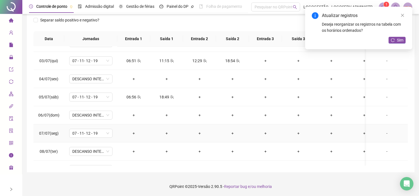
click at [133, 132] on div "+" at bounding box center [134, 133] width 24 height 6
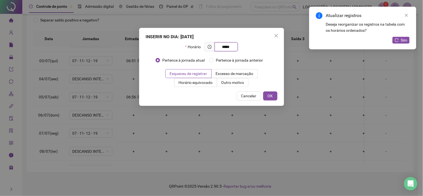
type input "*****"
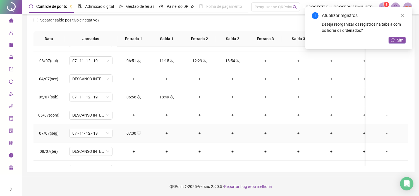
click at [166, 133] on div "+" at bounding box center [167, 133] width 24 height 6
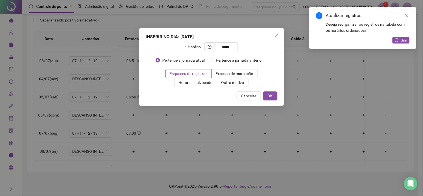
type input "*****"
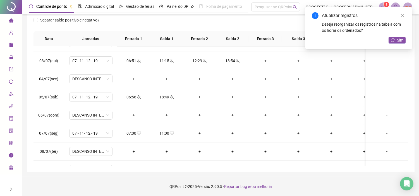
click at [198, 132] on div "+" at bounding box center [199, 133] width 24 height 6
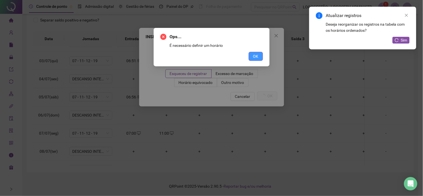
click at [254, 60] on button "OK" at bounding box center [256, 56] width 14 height 9
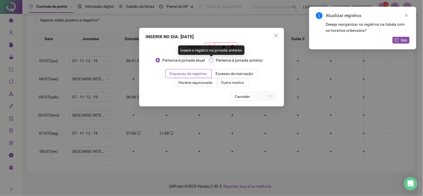
type input "*"
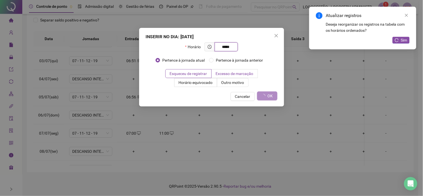
type input "*****"
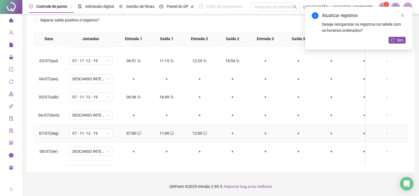
click at [231, 134] on div "+" at bounding box center [232, 133] width 24 height 6
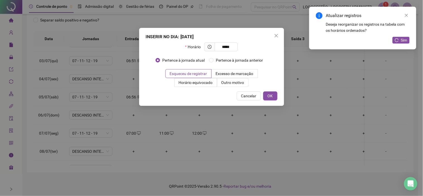
type input "*****"
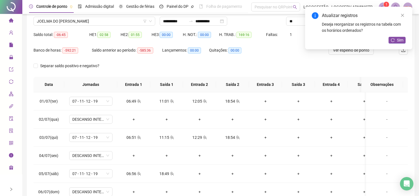
scroll to position [0, 0]
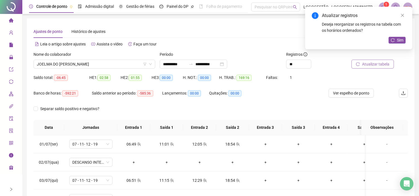
click at [384, 63] on span "Atualizar tabela" at bounding box center [375, 64] width 27 height 6
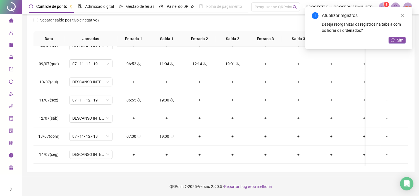
scroll to position [155, 0]
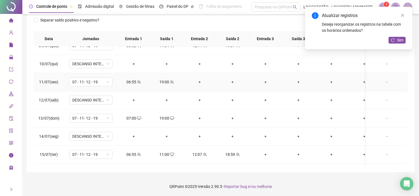
click at [198, 80] on div "+" at bounding box center [199, 82] width 24 height 6
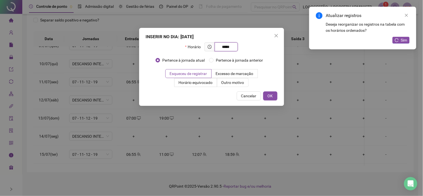
type input "*****"
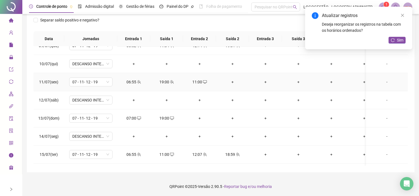
click at [236, 82] on div "+" at bounding box center [232, 82] width 24 height 6
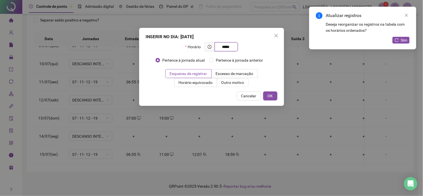
type input "*****"
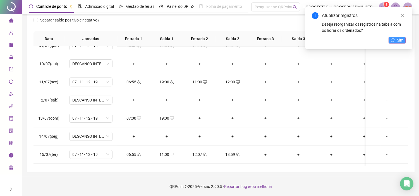
click at [403, 40] on span "Sim" at bounding box center [400, 40] width 6 height 6
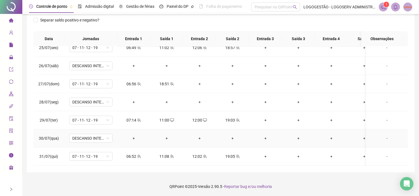
scroll to position [324, 0]
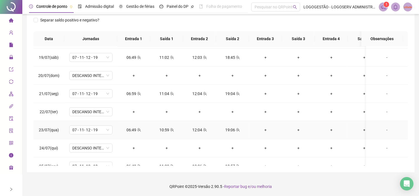
click at [231, 132] on div "19:06" at bounding box center [232, 130] width 24 height 6
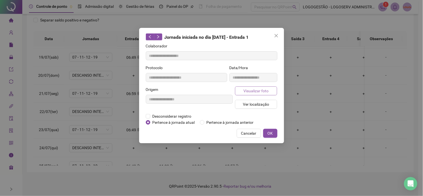
click at [261, 87] on button "Visualizar foto" at bounding box center [256, 90] width 42 height 9
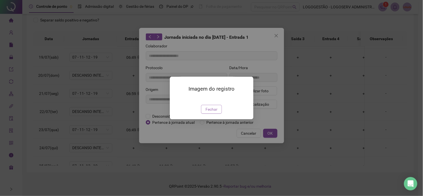
type input "**********"
click at [177, 99] on img at bounding box center [177, 99] width 0 height 0
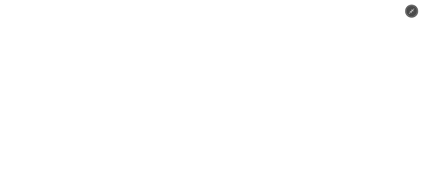
click at [423, 96] on div at bounding box center [211, 98] width 423 height 196
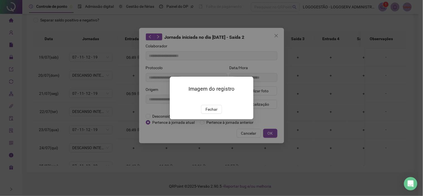
click at [177, 99] on img at bounding box center [177, 99] width 0 height 0
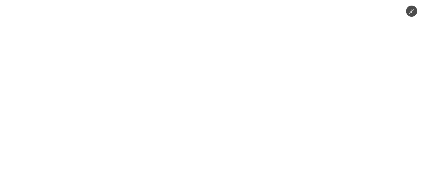
click at [370, 86] on div at bounding box center [211, 98] width 423 height 196
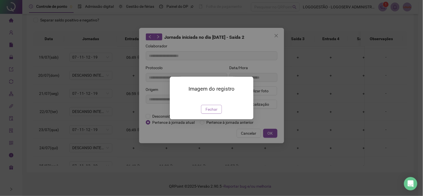
click at [213, 112] on span "Fechar" at bounding box center [212, 109] width 12 height 6
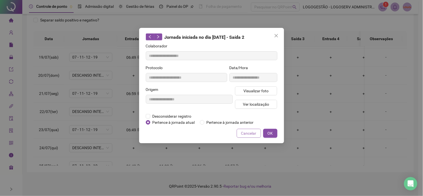
click at [239, 133] on button "Cancelar" at bounding box center [249, 133] width 24 height 9
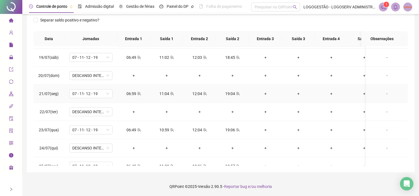
click at [202, 97] on td "12:04" at bounding box center [199, 94] width 33 height 18
click at [198, 93] on div "12:04" at bounding box center [199, 94] width 24 height 6
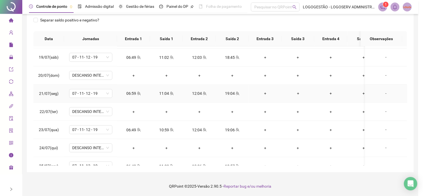
type input "**********"
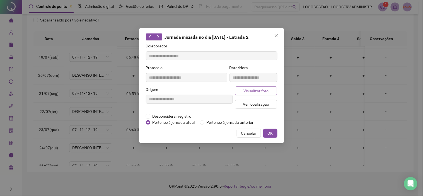
click at [266, 91] on span "Visualizar foto" at bounding box center [256, 91] width 25 height 6
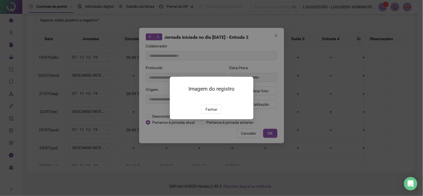
click at [177, 99] on img at bounding box center [177, 99] width 0 height 0
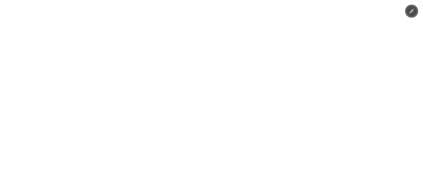
click at [351, 82] on div at bounding box center [211, 98] width 423 height 196
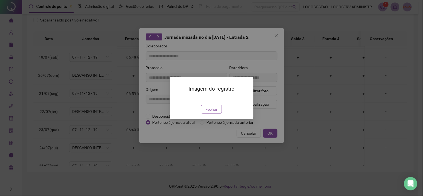
click at [220, 114] on button "Fechar" at bounding box center [211, 109] width 21 height 9
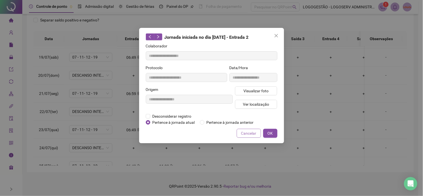
click at [247, 130] on span "Cancelar" at bounding box center [248, 133] width 15 height 6
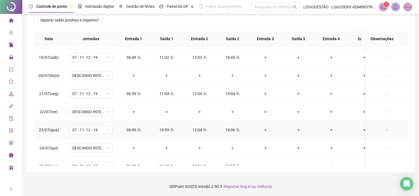
click at [133, 130] on div "06:49" at bounding box center [134, 130] width 24 height 6
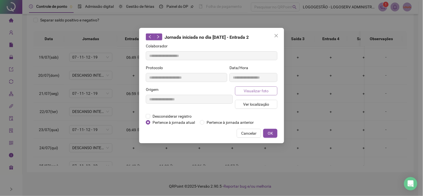
click at [255, 90] on span "Visualizar foto" at bounding box center [256, 91] width 25 height 6
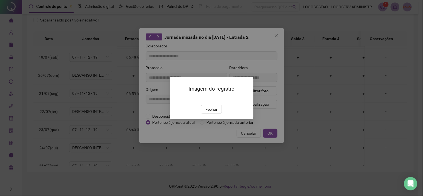
click at [177, 99] on img at bounding box center [177, 99] width 0 height 0
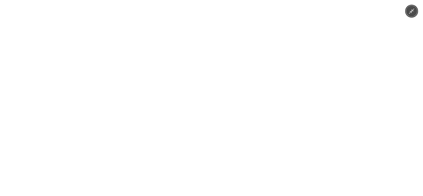
click at [356, 70] on div at bounding box center [211, 98] width 423 height 196
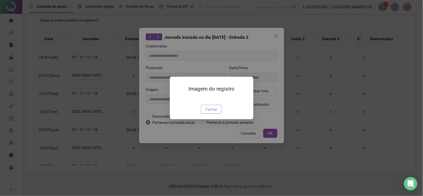
click at [210, 112] on span "Fechar" at bounding box center [212, 109] width 12 height 6
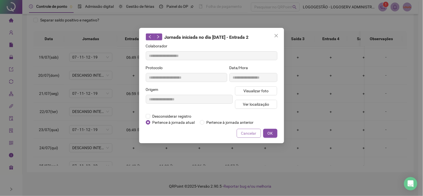
click at [247, 136] on span "Cancelar" at bounding box center [248, 133] width 15 height 6
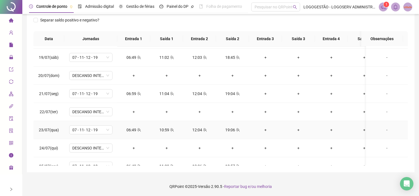
click at [160, 130] on div "10:59" at bounding box center [167, 130] width 24 height 6
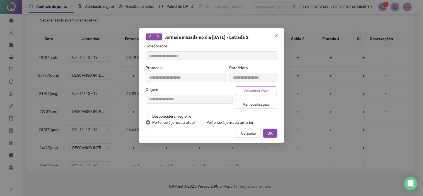
click at [253, 86] on button "Visualizar foto" at bounding box center [256, 90] width 42 height 9
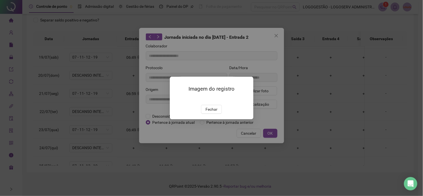
type input "**********"
click at [215, 114] on button "Fechar" at bounding box center [211, 109] width 21 height 9
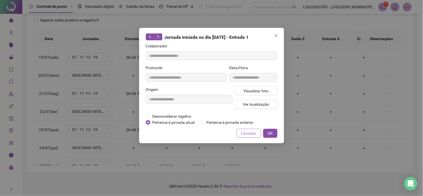
click at [248, 130] on span "Cancelar" at bounding box center [248, 133] width 15 height 6
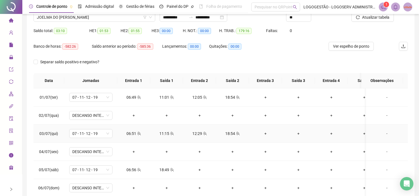
scroll to position [0, 0]
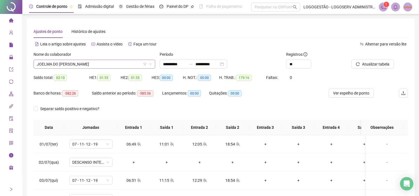
click at [96, 61] on span "JOELMA DO [PERSON_NAME]" at bounding box center [94, 64] width 115 height 8
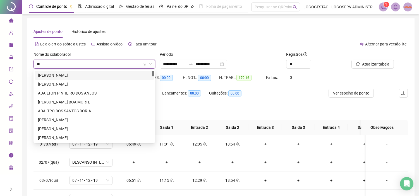
type input "*"
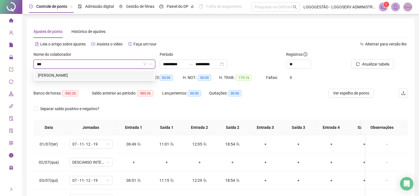
type input "****"
click at [98, 74] on div "[PERSON_NAME]" at bounding box center [94, 75] width 113 height 6
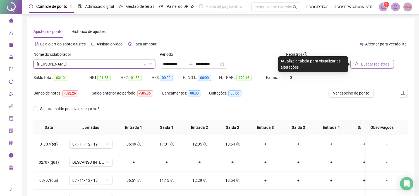
click at [369, 63] on span "Buscar registros" at bounding box center [375, 64] width 28 height 6
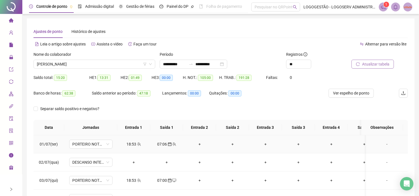
click at [129, 143] on div "18:53" at bounding box center [134, 144] width 24 height 6
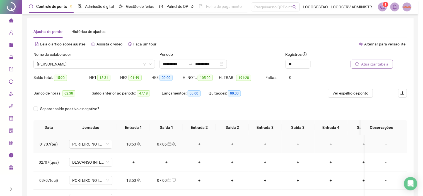
type input "**********"
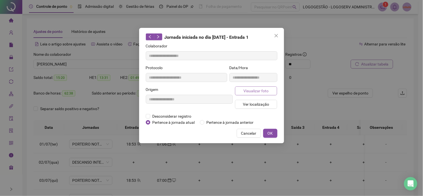
click at [254, 93] on span "Visualizar foto" at bounding box center [256, 91] width 25 height 6
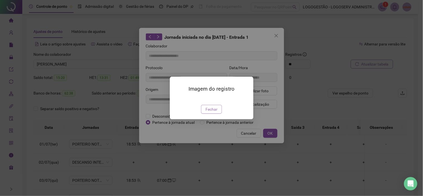
click at [218, 114] on button "Fechar" at bounding box center [211, 109] width 21 height 9
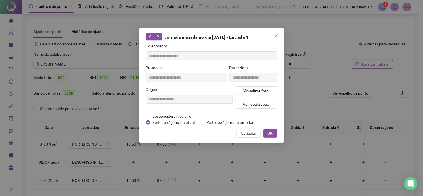
click at [257, 131] on button "Cancelar" at bounding box center [249, 133] width 24 height 9
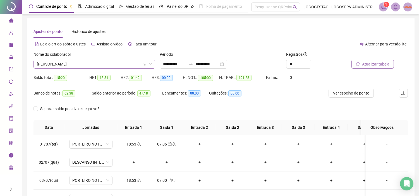
click at [90, 65] on span "[PERSON_NAME]" at bounding box center [94, 64] width 115 height 8
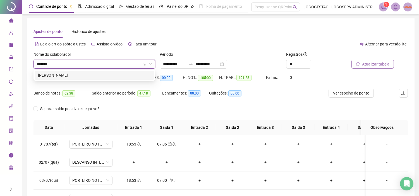
type input "********"
click at [119, 76] on div "[PERSON_NAME]" at bounding box center [94, 75] width 113 height 6
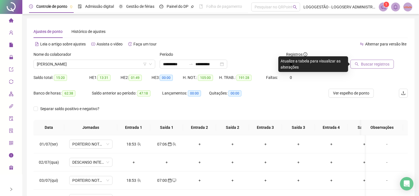
click at [360, 64] on button "Buscar registros" at bounding box center [372, 64] width 44 height 9
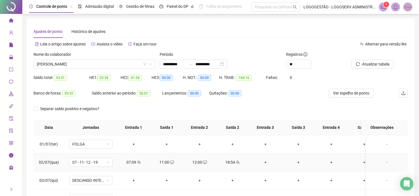
click at [135, 161] on div "07:09" at bounding box center [134, 162] width 24 height 6
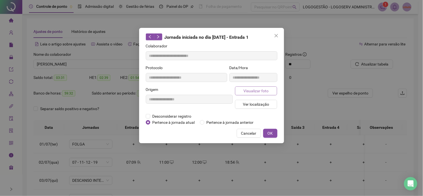
type input "**********"
click at [266, 94] on button "Visualizar foto" at bounding box center [256, 90] width 42 height 9
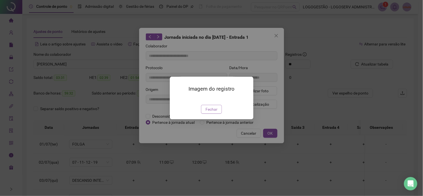
click at [208, 119] on div "Imagem do registro Fechar" at bounding box center [212, 98] width 84 height 43
click at [213, 112] on span "Fechar" at bounding box center [212, 109] width 12 height 6
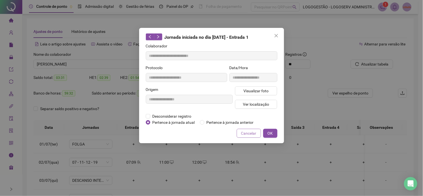
click at [247, 129] on button "Cancelar" at bounding box center [249, 133] width 24 height 9
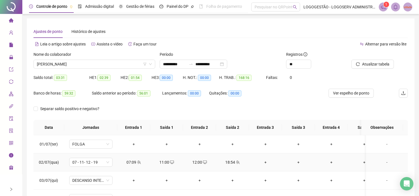
click at [233, 160] on div "18:54" at bounding box center [232, 162] width 24 height 6
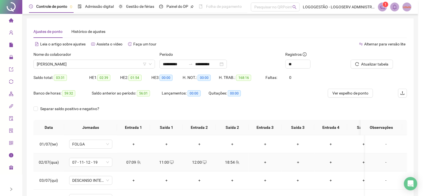
type input "**********"
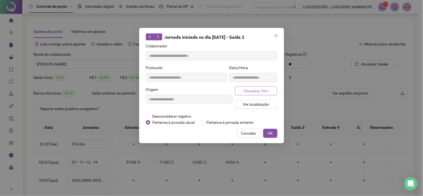
click at [264, 90] on span "Visualizar foto" at bounding box center [256, 91] width 25 height 6
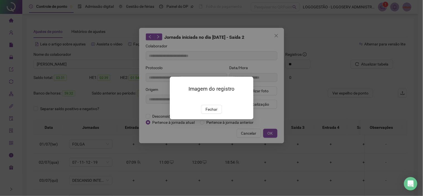
click at [177, 99] on img at bounding box center [177, 99] width 0 height 0
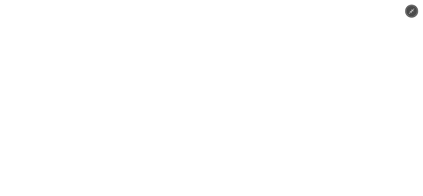
click at [382, 81] on div at bounding box center [211, 98] width 423 height 196
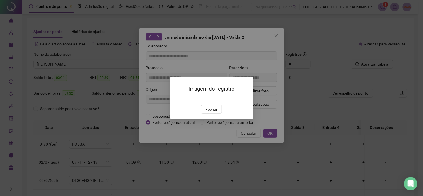
click at [177, 99] on img at bounding box center [177, 99] width 0 height 0
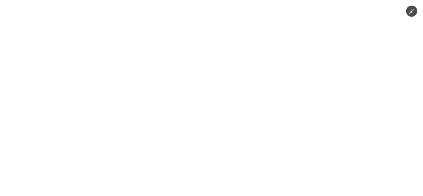
click at [376, 59] on div at bounding box center [211, 98] width 423 height 196
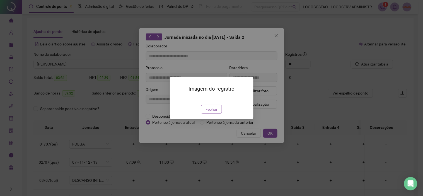
click at [212, 112] on span "Fechar" at bounding box center [212, 109] width 12 height 6
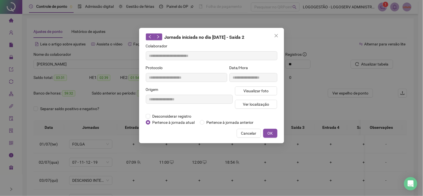
click at [254, 138] on div "**********" at bounding box center [211, 85] width 145 height 115
click at [257, 134] on button "Cancelar" at bounding box center [249, 133] width 24 height 9
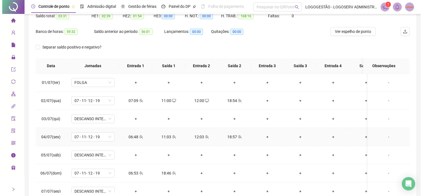
scroll to position [62, 0]
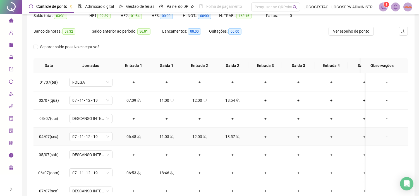
click at [130, 137] on div "06:48" at bounding box center [134, 137] width 24 height 6
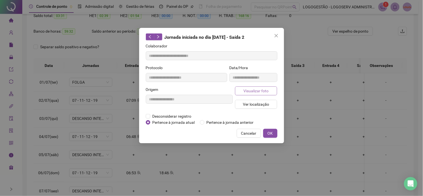
click at [256, 91] on span "Visualizar foto" at bounding box center [256, 91] width 25 height 6
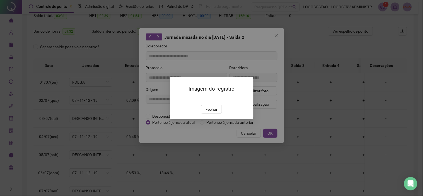
click at [177, 99] on img at bounding box center [177, 99] width 0 height 0
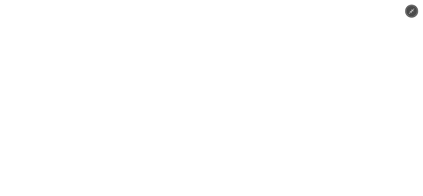
type input "**********"
click at [338, 92] on img at bounding box center [211, 98] width 261 height 196
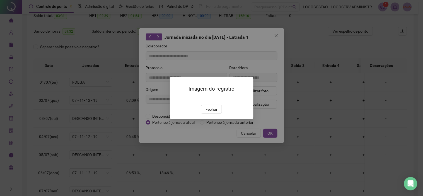
click at [177, 99] on img at bounding box center [177, 99] width 0 height 0
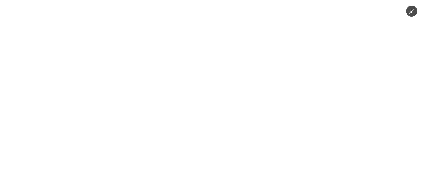
click at [360, 77] on div at bounding box center [211, 98] width 423 height 196
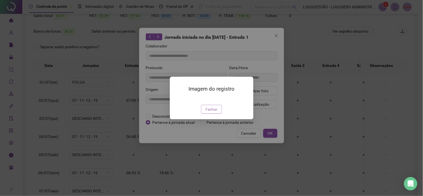
click at [208, 112] on span "Fechar" at bounding box center [212, 109] width 12 height 6
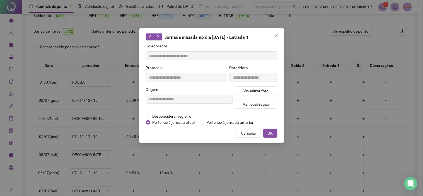
click at [253, 133] on span "Cancelar" at bounding box center [248, 133] width 15 height 6
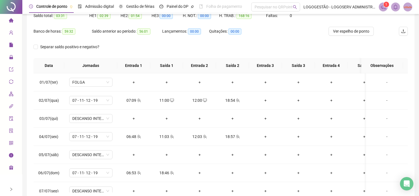
click at [157, 134] on div "11:03" at bounding box center [167, 137] width 24 height 6
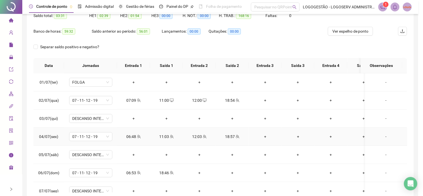
type input "**********"
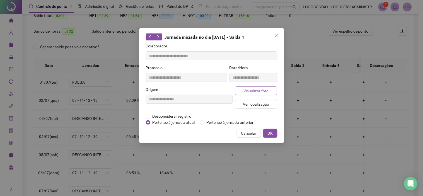
click at [264, 91] on span "Visualizar foto" at bounding box center [256, 91] width 25 height 6
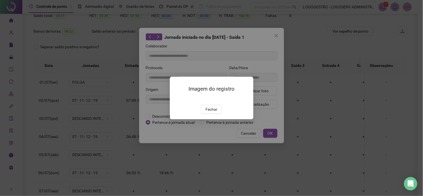
click at [177, 99] on img at bounding box center [177, 99] width 0 height 0
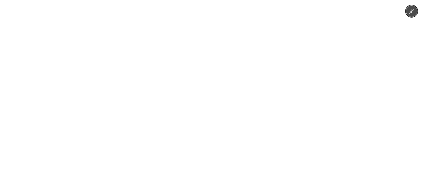
click at [398, 103] on div at bounding box center [211, 98] width 423 height 196
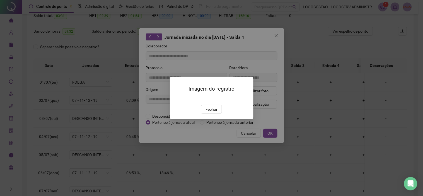
click at [210, 119] on div "Imagem do registro Fechar" at bounding box center [212, 98] width 84 height 43
drag, startPoint x: 215, startPoint y: 134, endPoint x: 243, endPoint y: 134, distance: 27.9
click at [215, 112] on span "Fechar" at bounding box center [212, 109] width 12 height 6
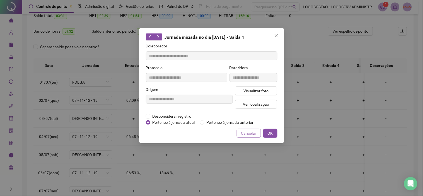
click at [243, 135] on span "Cancelar" at bounding box center [248, 133] width 15 height 6
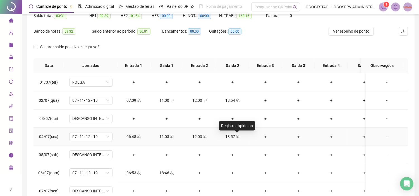
click at [239, 135] on icon "team" at bounding box center [238, 137] width 4 height 4
type input "**********"
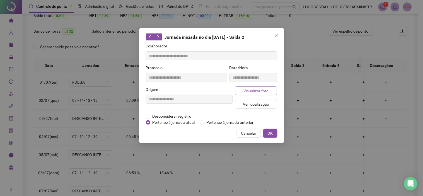
click at [263, 90] on span "Visualizar foto" at bounding box center [256, 91] width 25 height 6
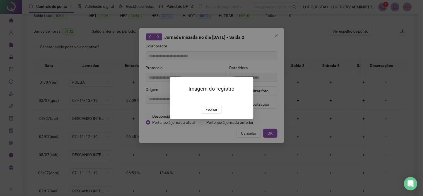
click at [177, 99] on img at bounding box center [177, 99] width 0 height 0
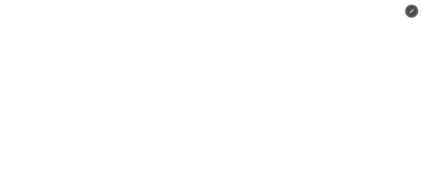
click at [343, 90] on div at bounding box center [211, 98] width 423 height 196
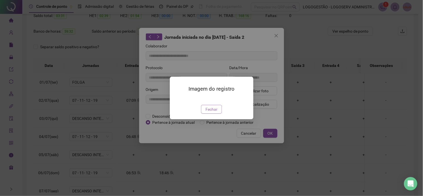
click at [213, 112] on span "Fechar" at bounding box center [212, 109] width 12 height 6
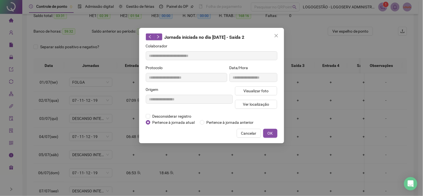
click at [247, 134] on span "Cancelar" at bounding box center [248, 133] width 15 height 6
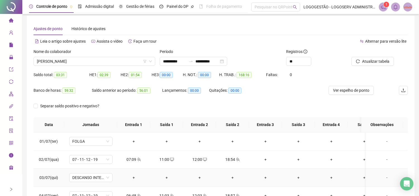
scroll to position [0, 0]
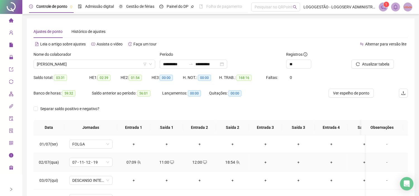
click at [132, 160] on div "07:09" at bounding box center [134, 162] width 24 height 6
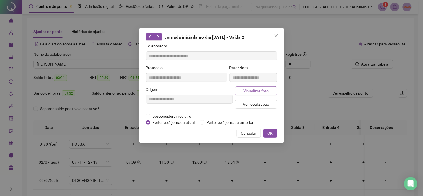
click at [248, 89] on span "Visualizar foto" at bounding box center [256, 91] width 25 height 6
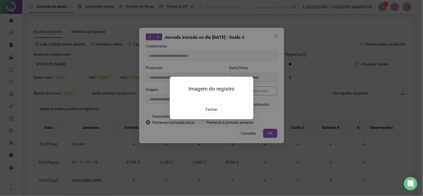
type input "**********"
click at [215, 114] on button "Fechar" at bounding box center [211, 109] width 21 height 9
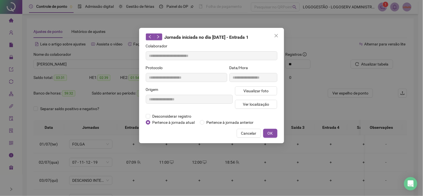
click at [250, 135] on span "Cancelar" at bounding box center [248, 133] width 15 height 6
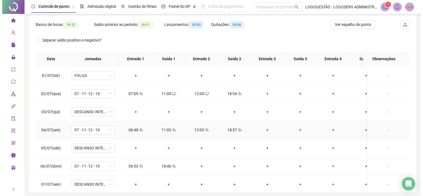
scroll to position [58, 0]
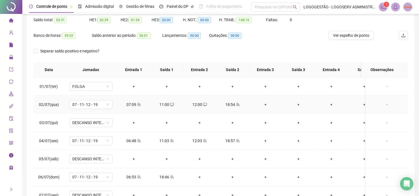
click at [135, 103] on div "07:09" at bounding box center [134, 105] width 24 height 6
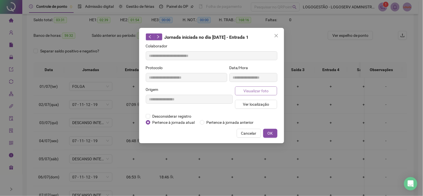
click at [252, 93] on span "Visualizar foto" at bounding box center [256, 91] width 25 height 6
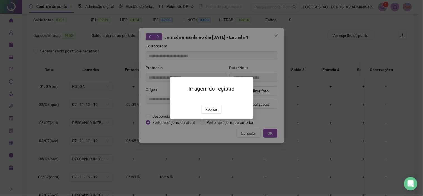
click at [423, 186] on div "Imagem do registro Fechar" at bounding box center [211, 98] width 423 height 196
click at [216, 112] on span "Fechar" at bounding box center [212, 109] width 12 height 6
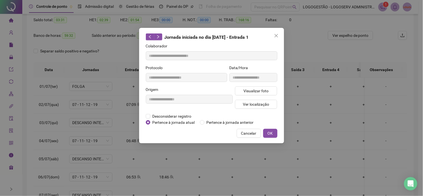
click at [254, 139] on div "**********" at bounding box center [211, 85] width 145 height 115
click at [250, 133] on span "Cancelar" at bounding box center [248, 133] width 15 height 6
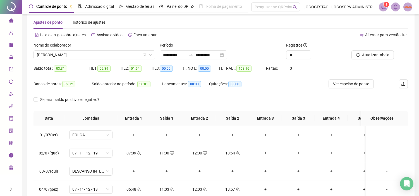
scroll to position [0, 0]
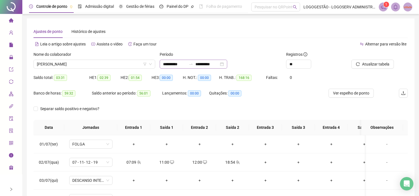
click at [193, 65] on icon "swap-right" at bounding box center [190, 64] width 3 height 1
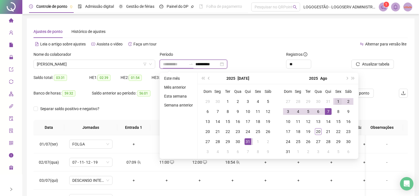
type input "**********"
click at [336, 101] on div "1" at bounding box center [338, 101] width 7 height 7
type input "**********"
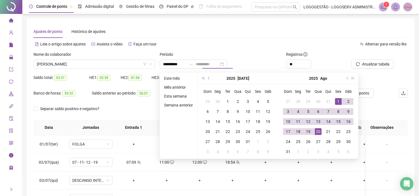
click at [316, 132] on div "20" at bounding box center [318, 131] width 7 height 7
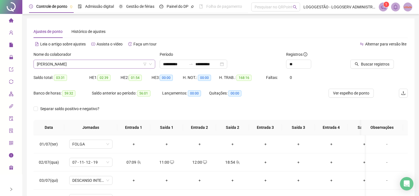
click at [94, 65] on span "[PERSON_NAME]" at bounding box center [94, 64] width 115 height 8
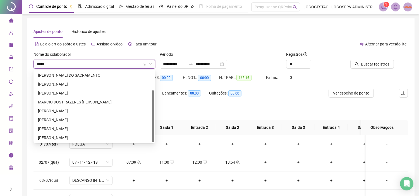
scroll to position [27, 0]
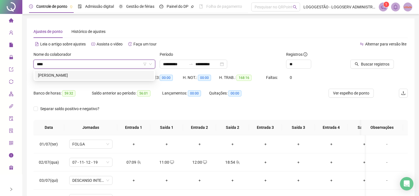
type input "*****"
click at [90, 74] on div "[PERSON_NAME]" at bounding box center [94, 75] width 113 height 6
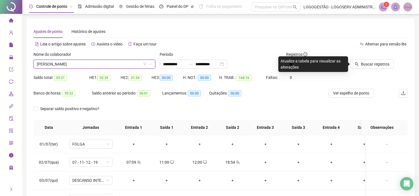
click at [357, 65] on icon "search" at bounding box center [357, 64] width 4 height 4
